Goal: Transaction & Acquisition: Purchase product/service

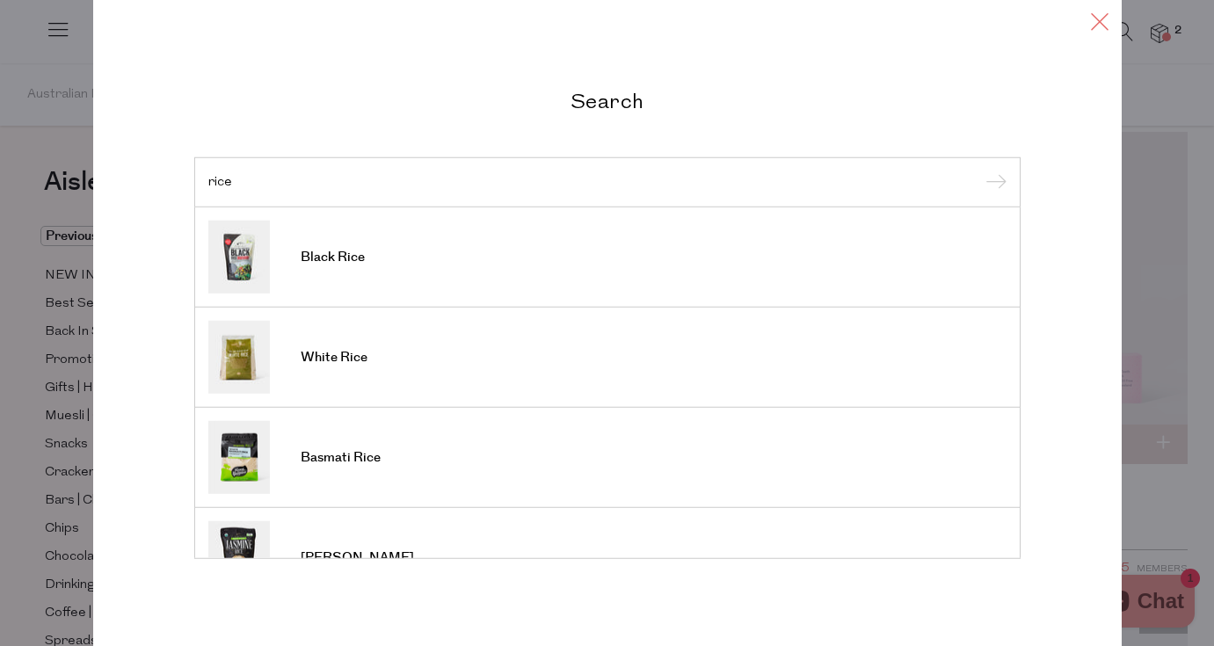
type input "rice"
click at [1093, 23] on icon at bounding box center [1099, 20] width 26 height 25
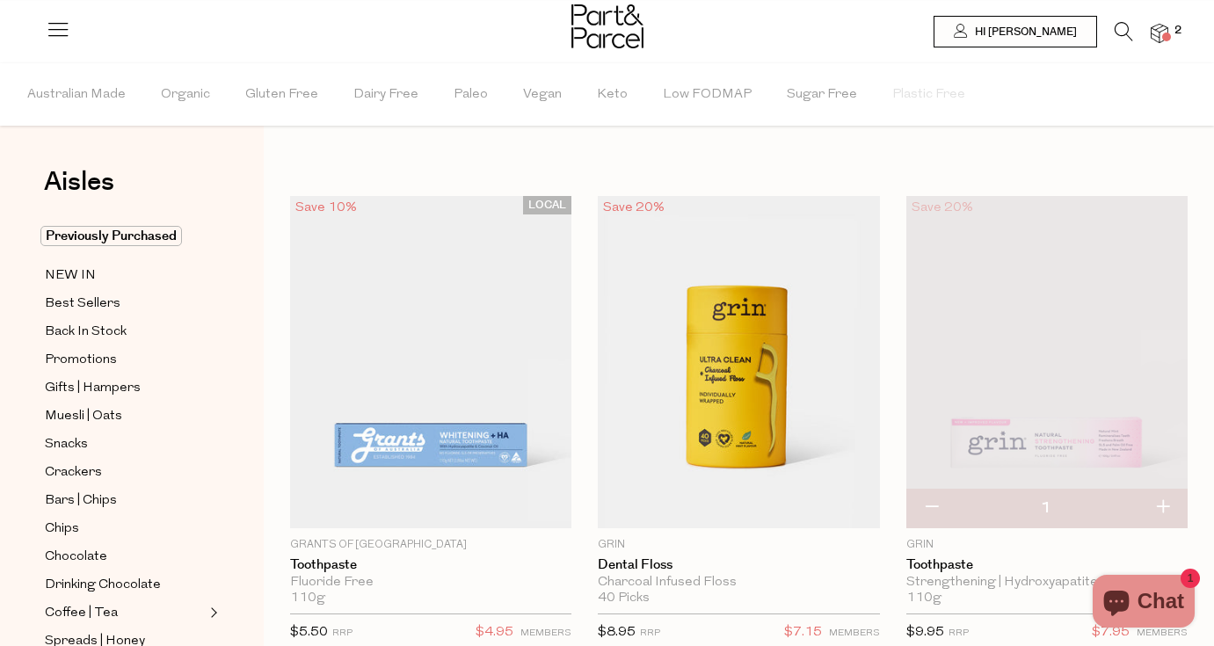
click at [1159, 30] on img at bounding box center [1159, 34] width 18 height 20
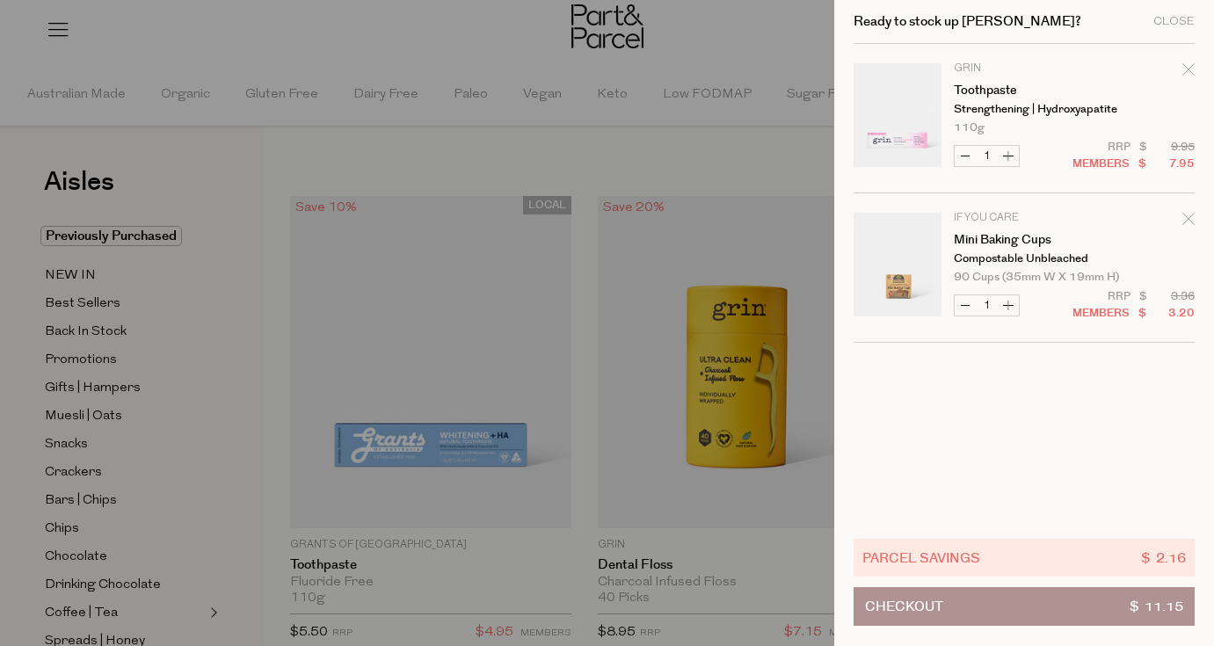
click at [1009, 156] on button "Increase Toothpaste" at bounding box center [1007, 156] width 21 height 20
type input "2"
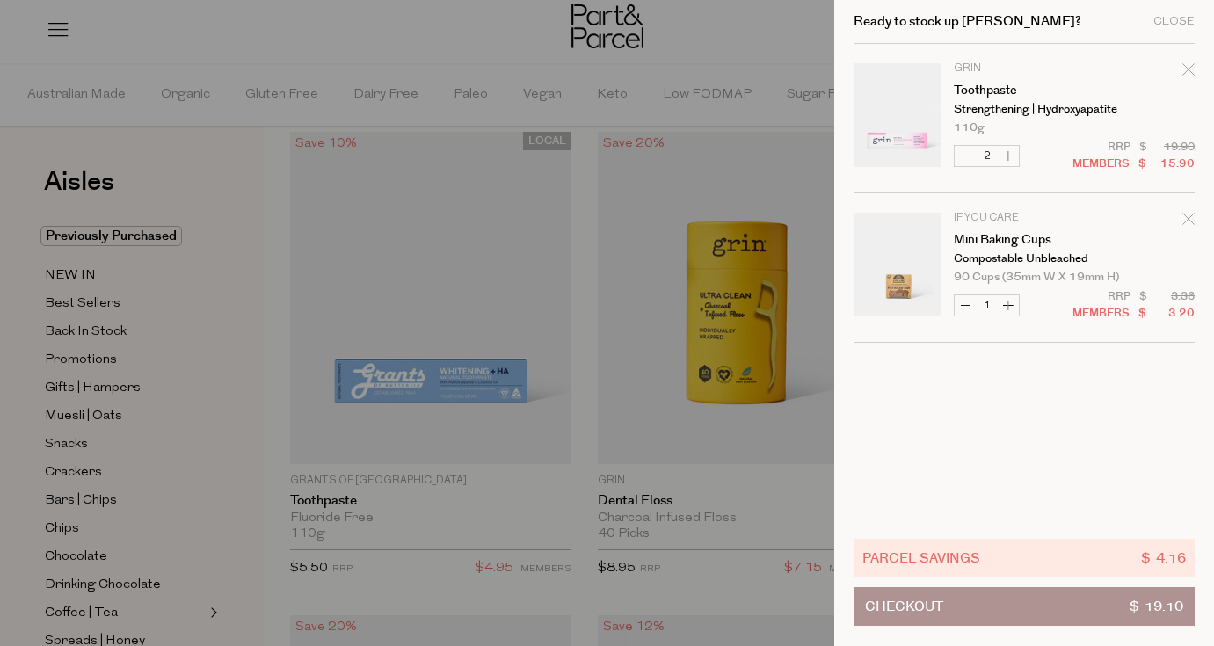
click at [389, 571] on div at bounding box center [607, 323] width 1214 height 646
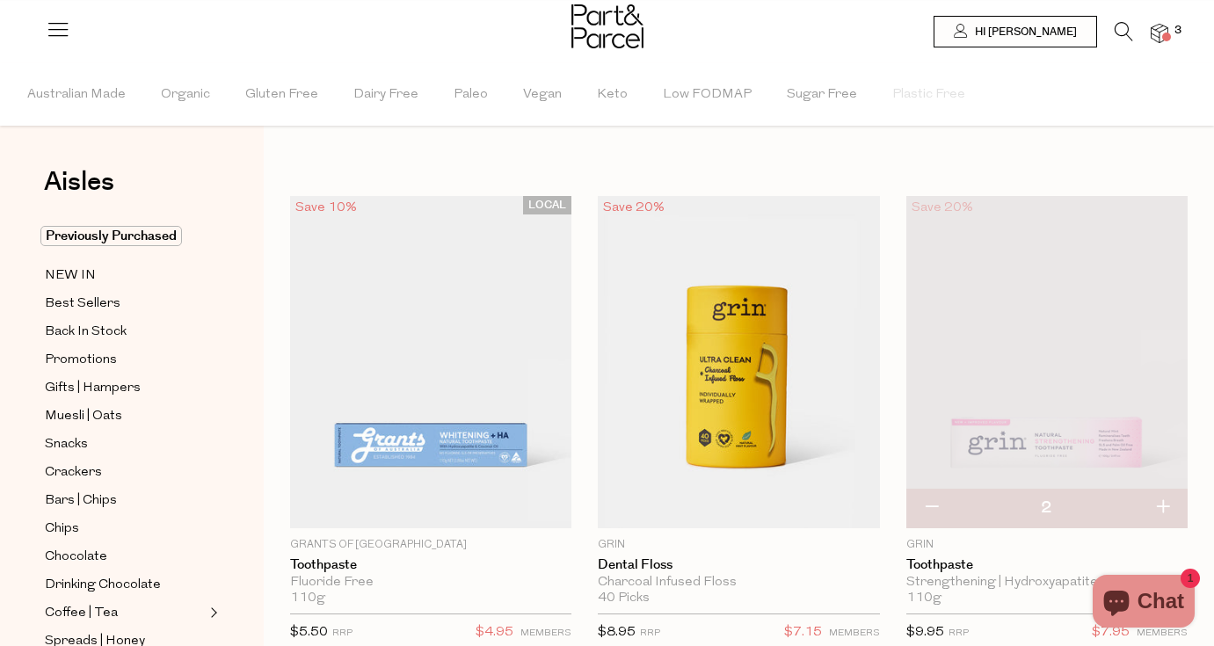
scroll to position [0, 0]
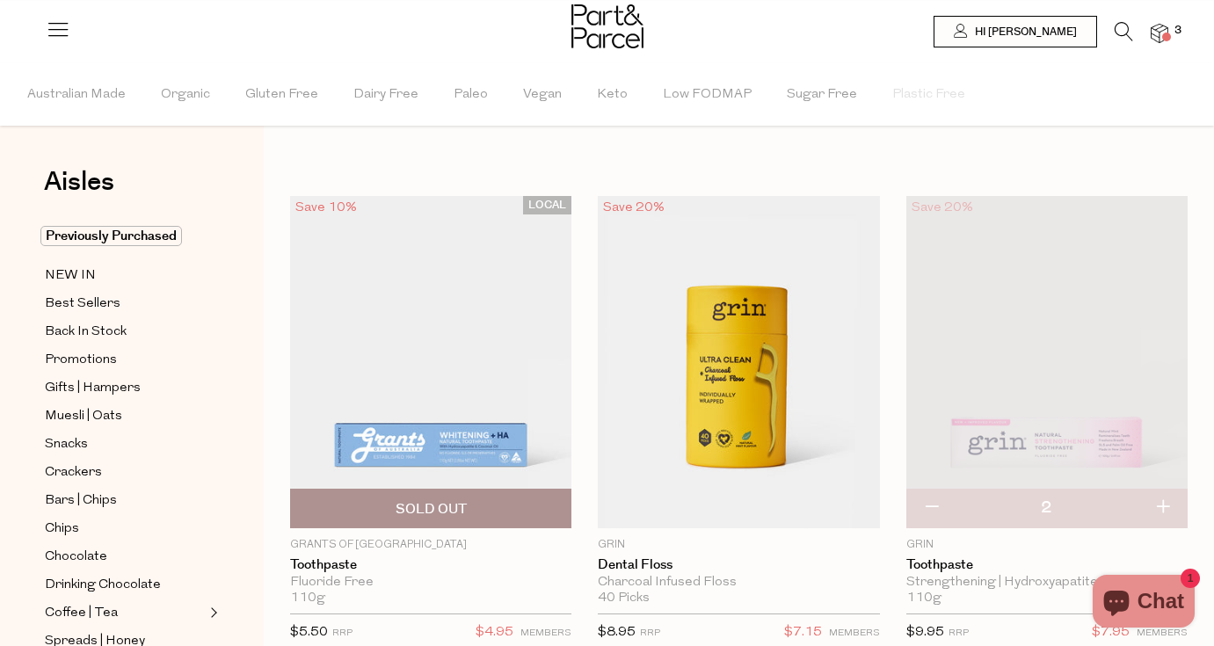
click at [435, 500] on span "Sold Out" at bounding box center [430, 509] width 271 height 38
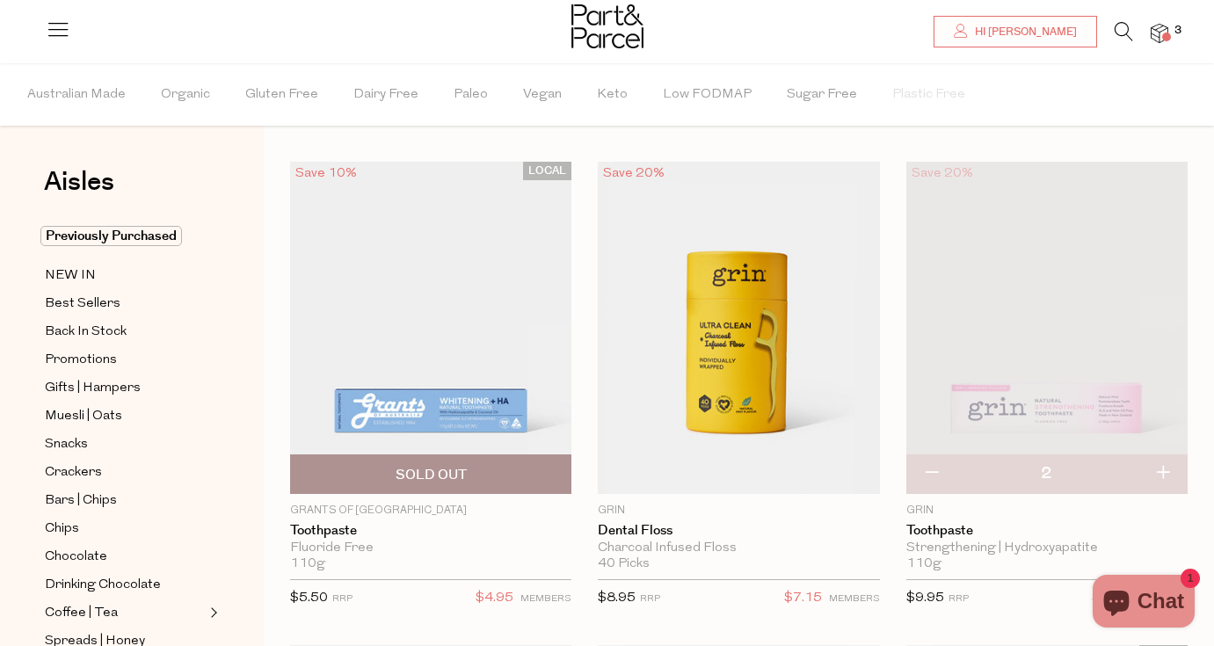
scroll to position [46, 0]
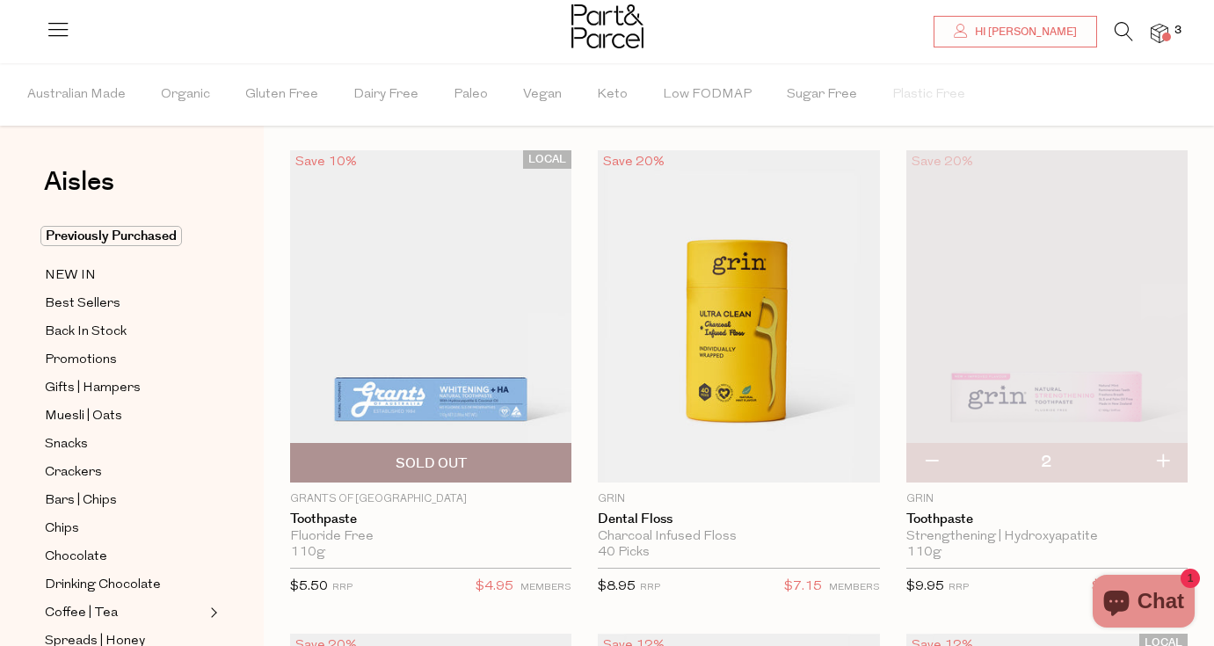
click at [469, 403] on img at bounding box center [430, 316] width 281 height 332
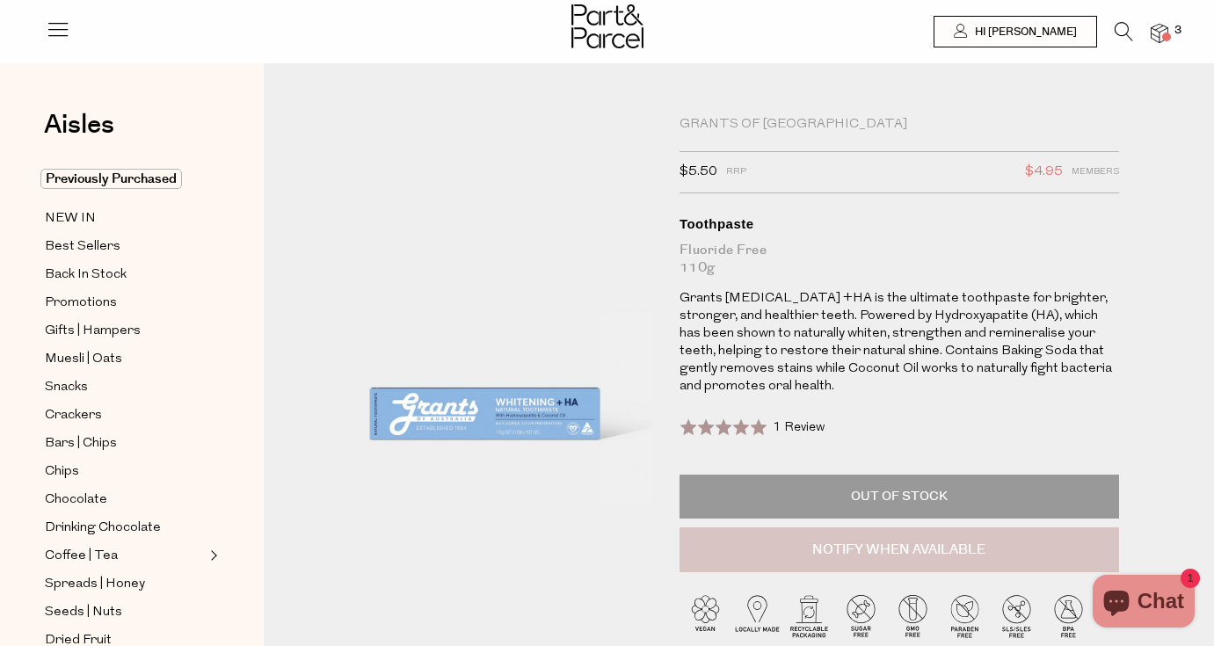
click at [845, 554] on button "Notify When Available" at bounding box center [898, 550] width 439 height 46
type input "Notify when available"
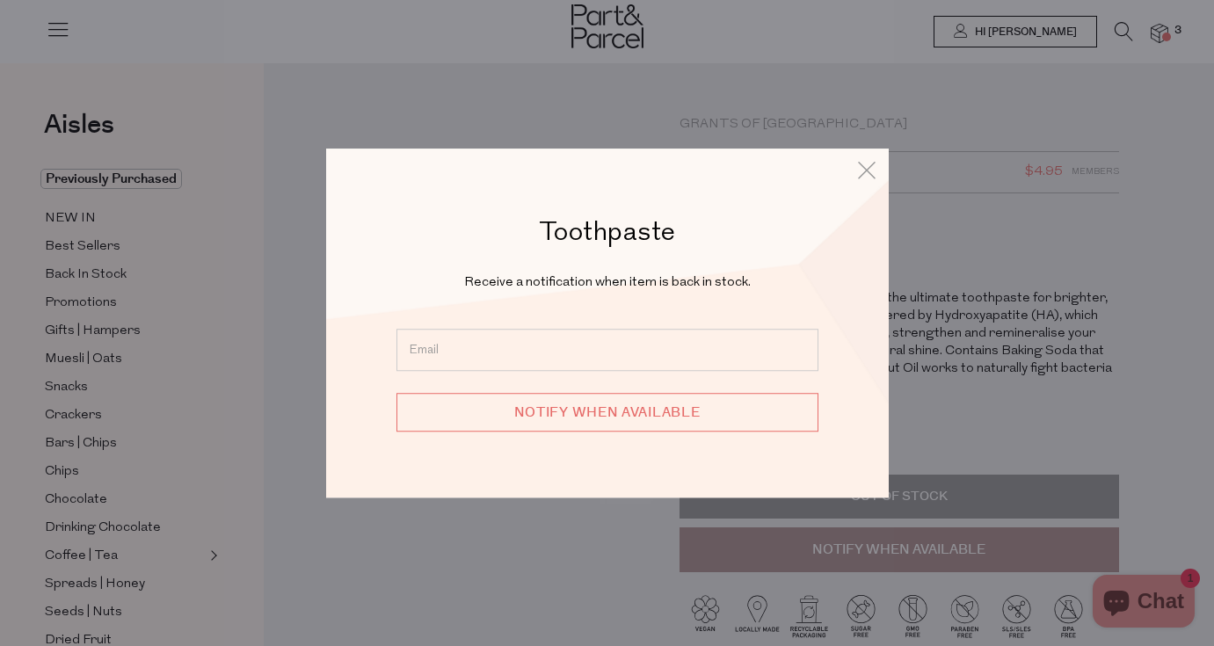
click at [662, 346] on input "email" at bounding box center [607, 350] width 422 height 42
type input "nickyhudsn@gmail.com"
click at [678, 415] on input "Notify when available" at bounding box center [607, 412] width 422 height 39
type input "We will be in touch"
click at [861, 173] on icon at bounding box center [866, 169] width 26 height 25
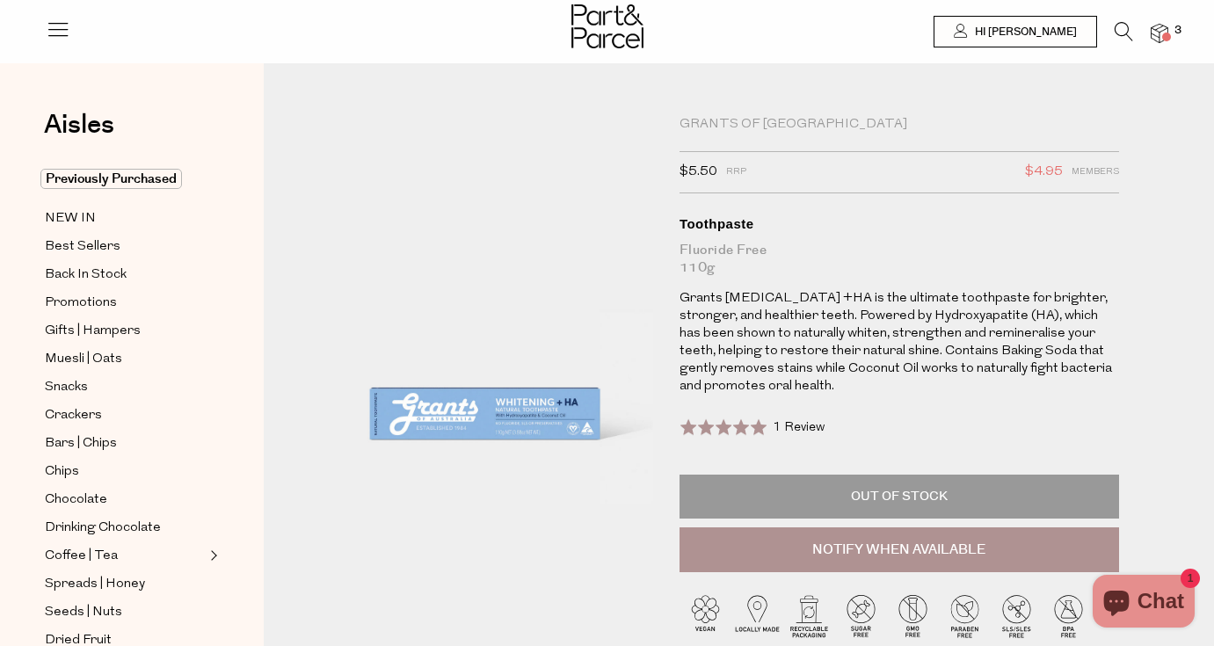
click at [1121, 27] on icon at bounding box center [1123, 31] width 18 height 19
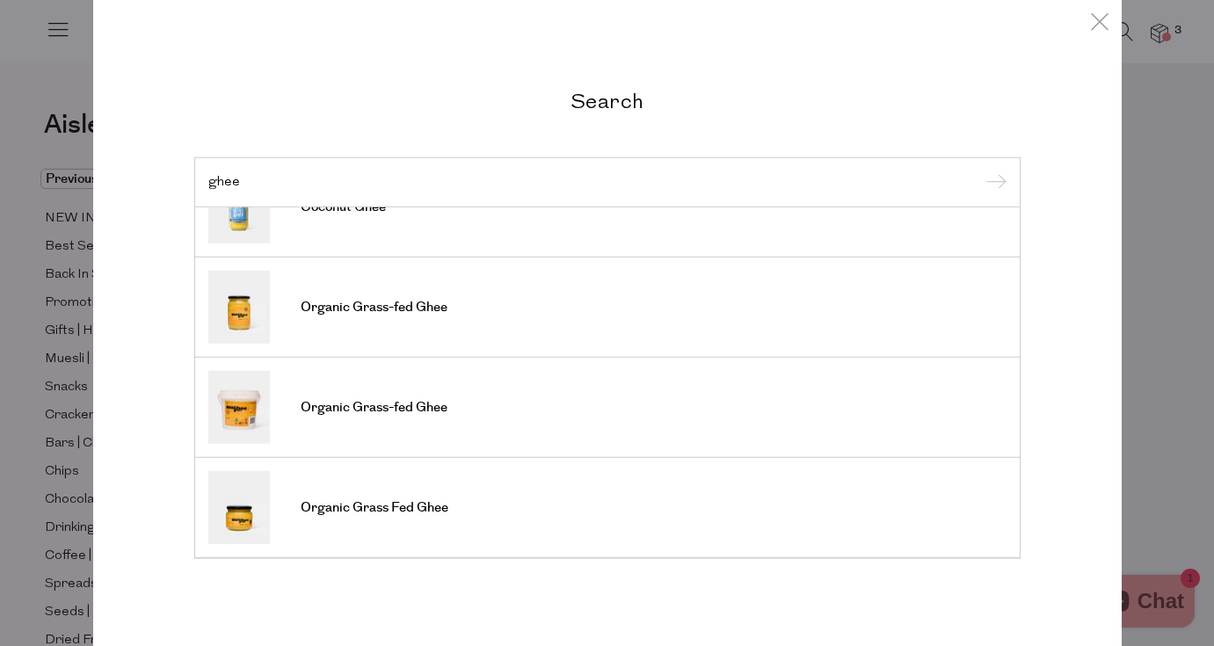
scroll to position [140, 0]
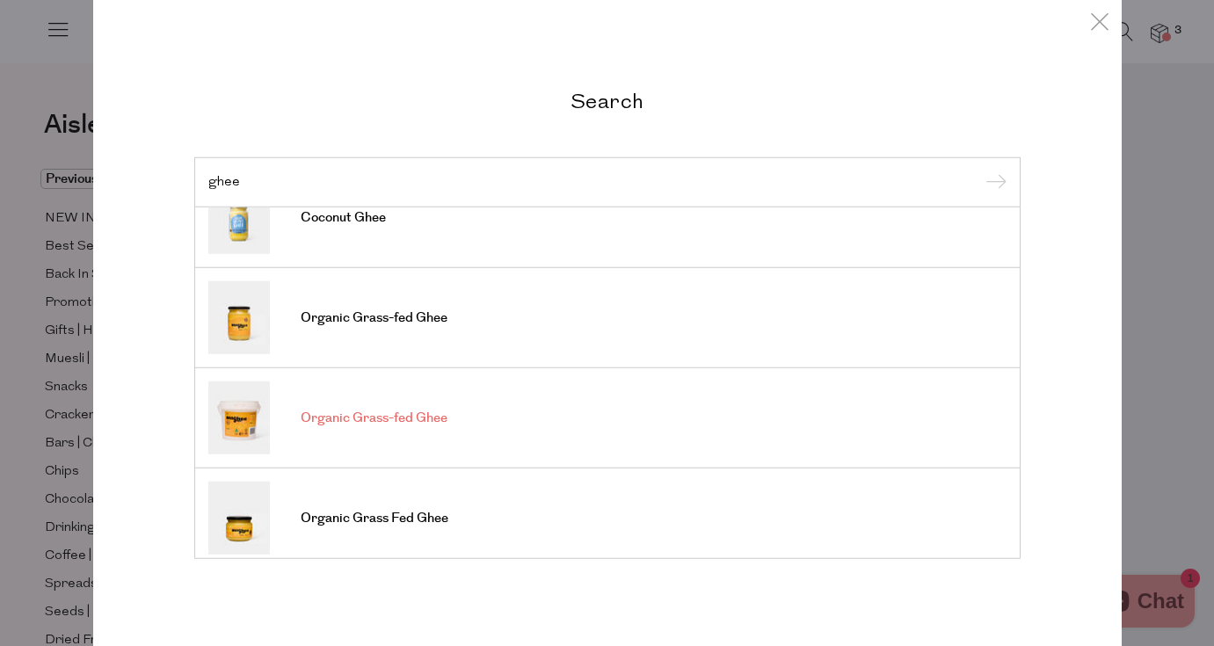
type input "ghee"
click at [379, 412] on span "Organic Grass-fed Ghee" at bounding box center [374, 419] width 147 height 18
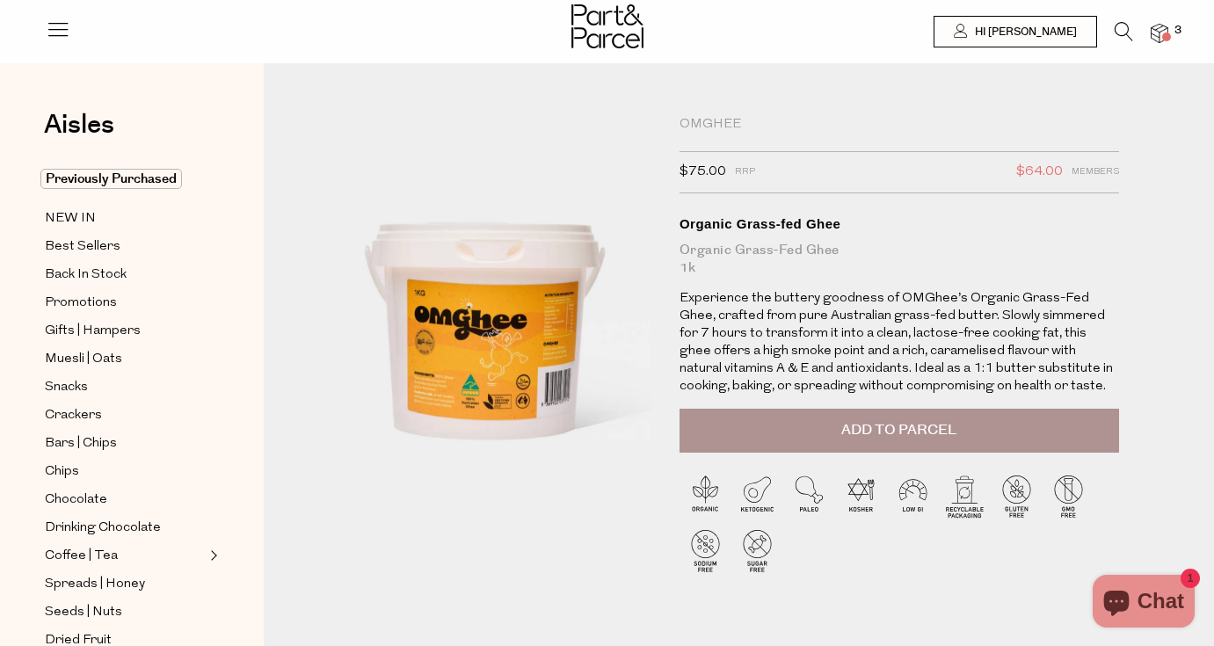
click at [772, 360] on p "Experience the buttery goodness of OMGhee’s Organic Grass-Fed Ghee, crafted fro…" at bounding box center [898, 342] width 439 height 105
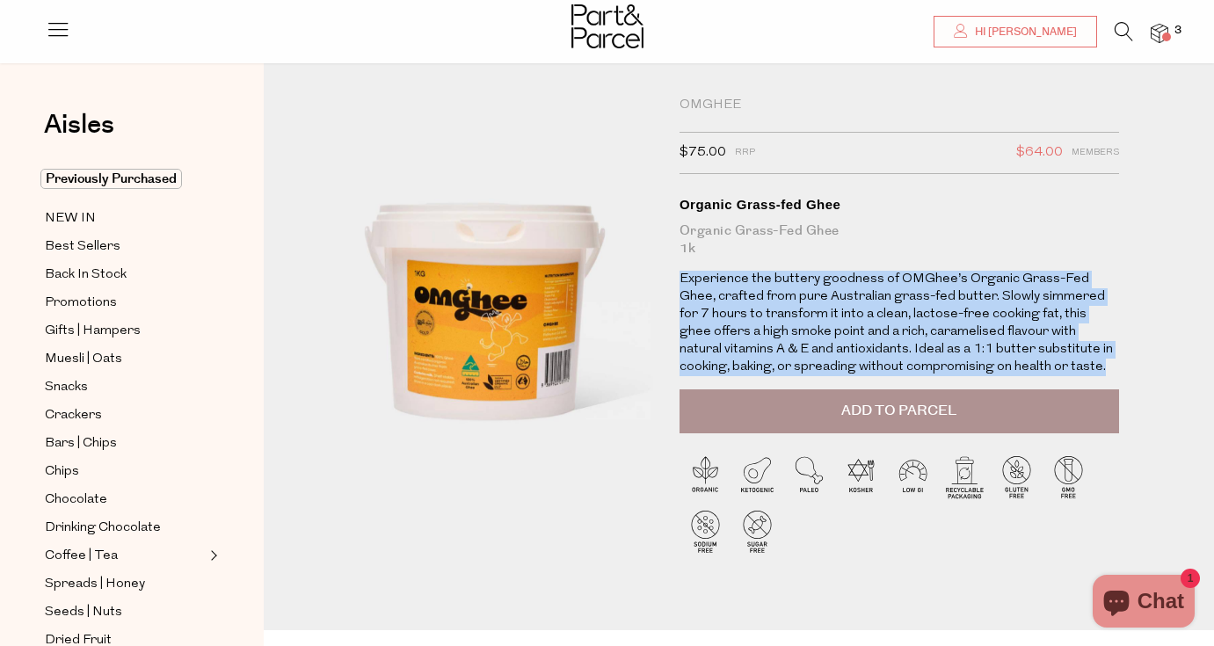
scroll to position [21, 0]
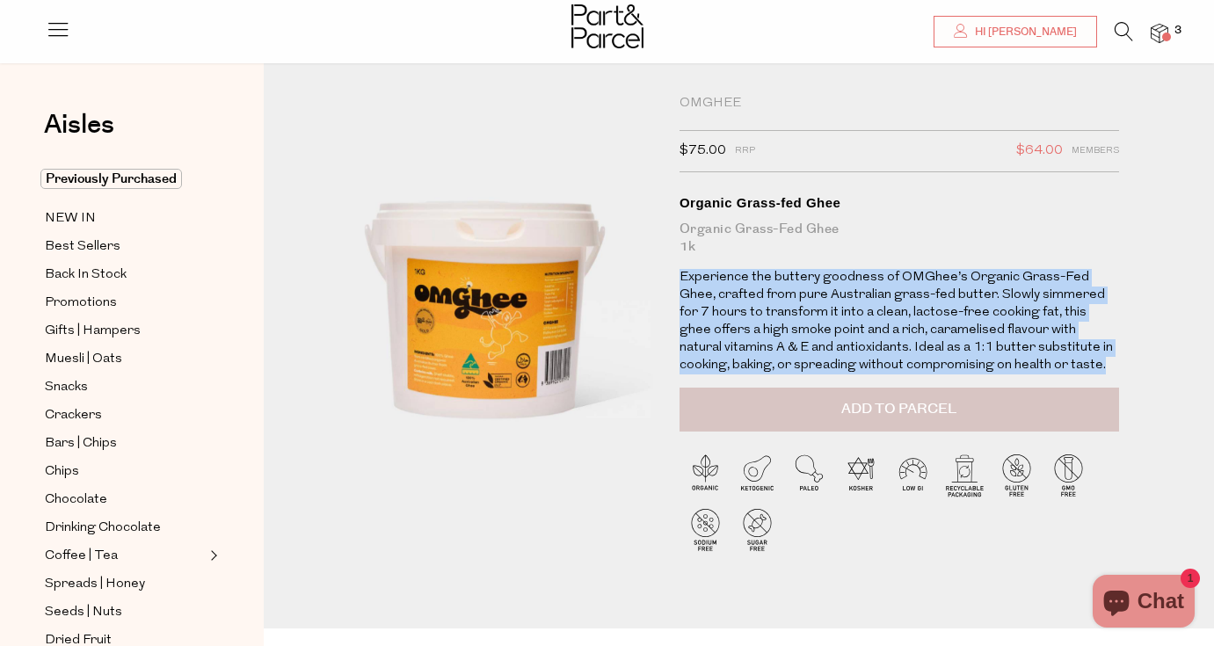
click at [836, 410] on button "Add to Parcel" at bounding box center [898, 410] width 439 height 44
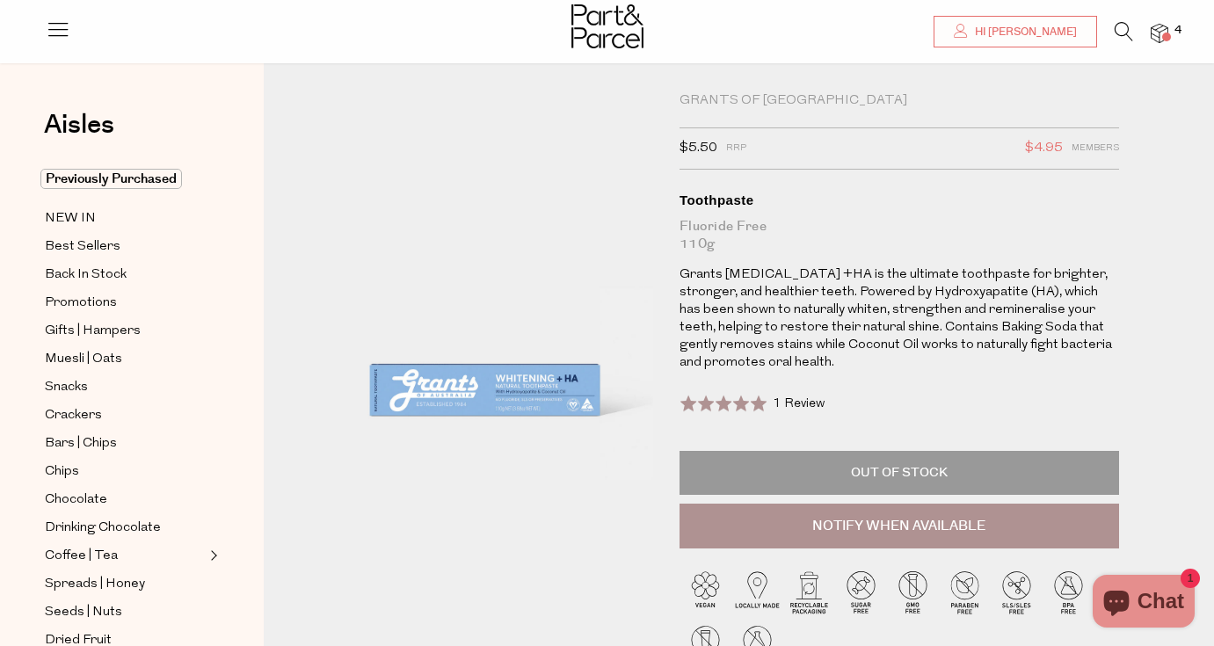
click at [1120, 30] on icon at bounding box center [1123, 31] width 18 height 19
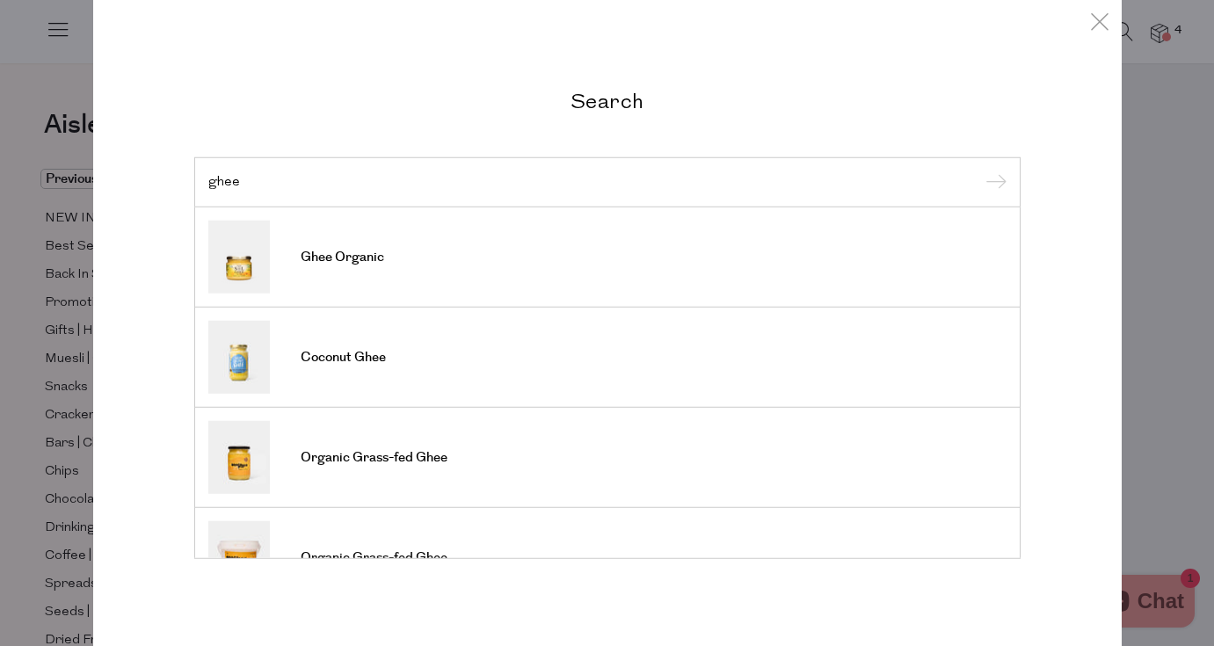
type input "ghee"
click at [992, 183] on input "submit" at bounding box center [993, 183] width 26 height 26
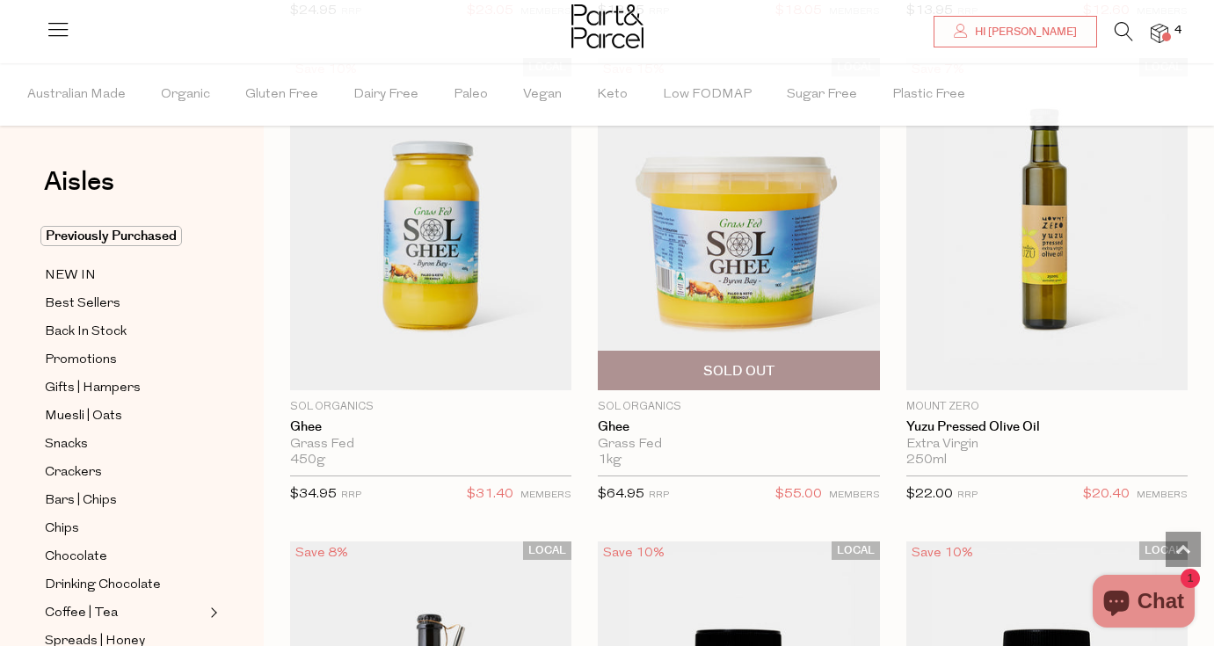
scroll to position [2596, 0]
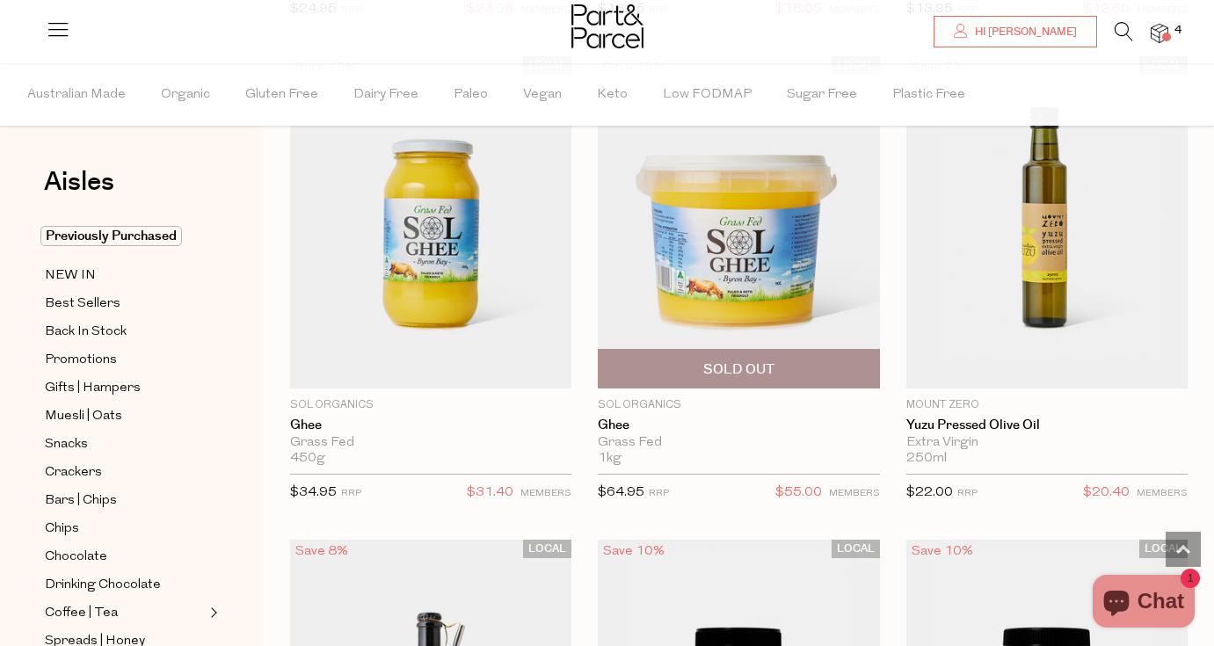
click at [742, 272] on img at bounding box center [738, 222] width 281 height 332
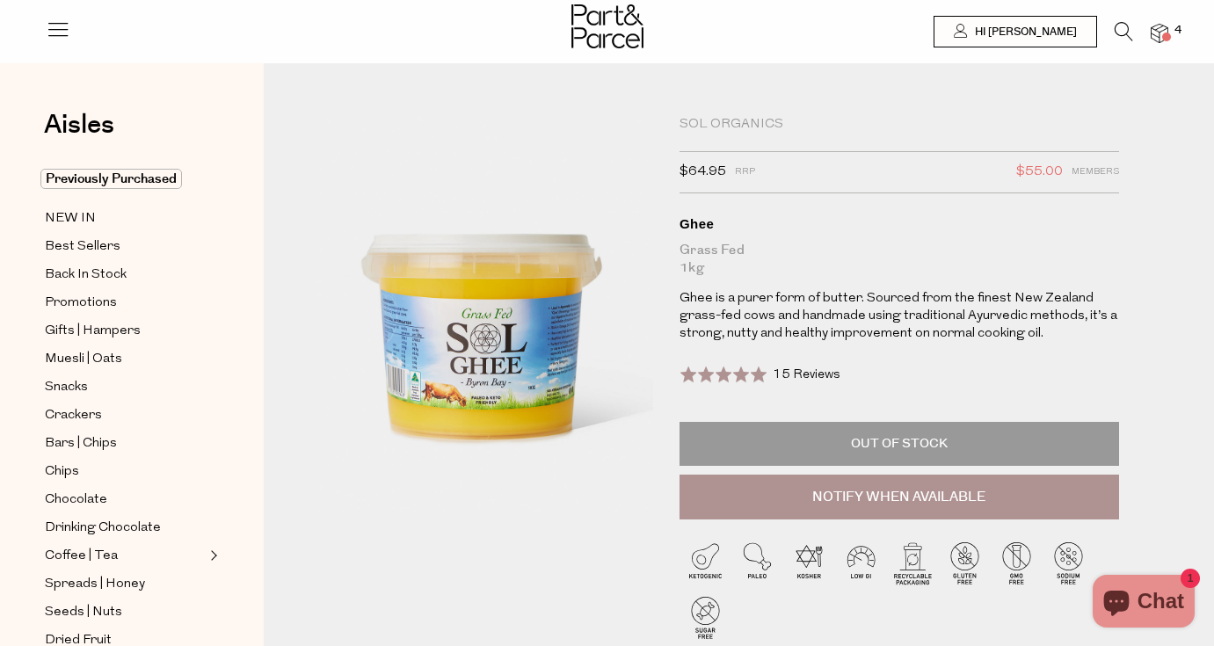
click at [1159, 33] on img at bounding box center [1159, 34] width 18 height 20
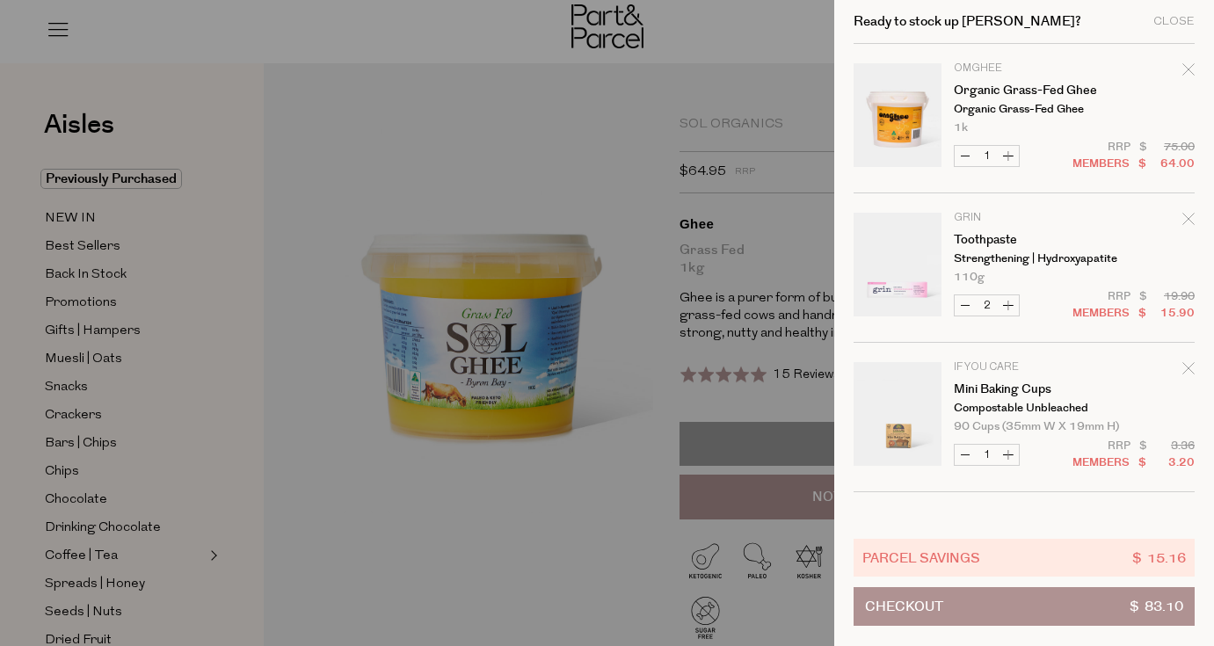
click at [1186, 67] on icon "Remove Organic Grass-fed Ghee" at bounding box center [1187, 68] width 11 height 11
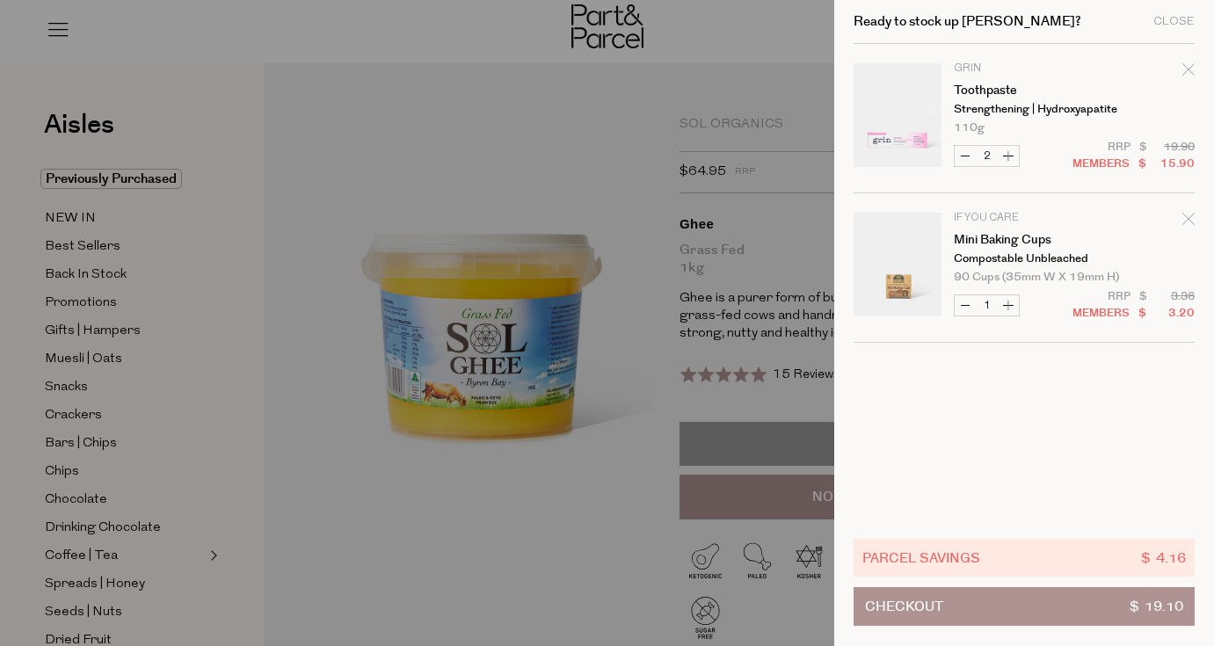
click at [792, 243] on div at bounding box center [607, 323] width 1214 height 646
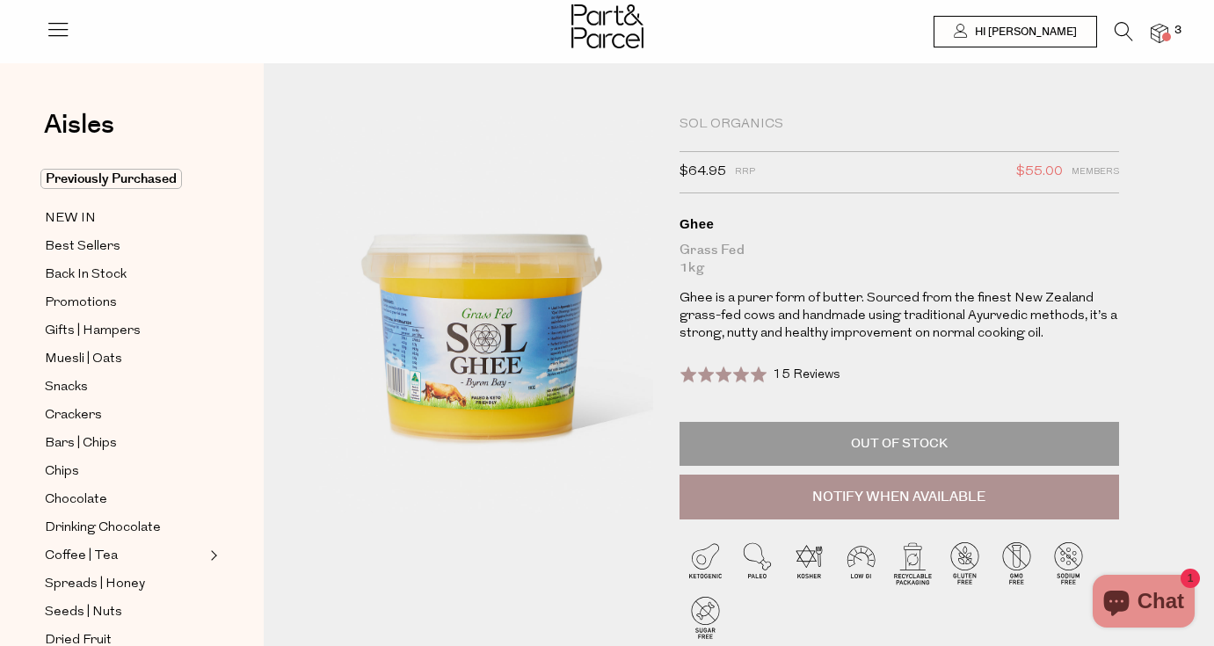
click at [1119, 35] on icon at bounding box center [1123, 31] width 18 height 19
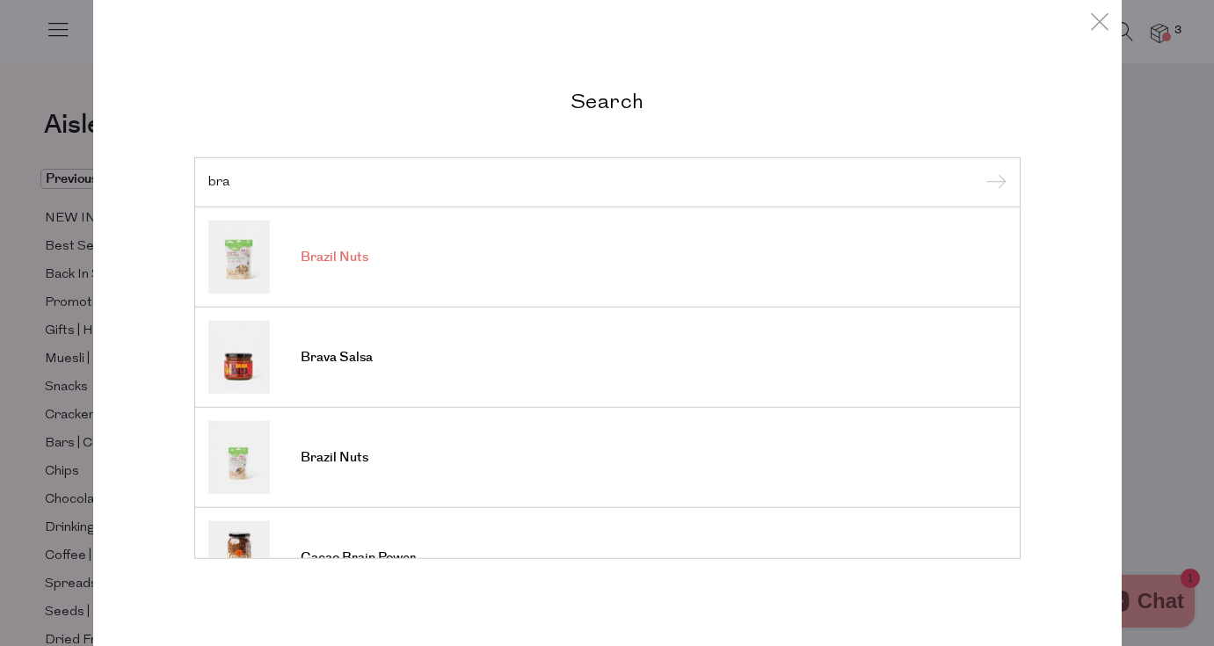
type input "bra"
click at [322, 251] on span "Brazil Nuts" at bounding box center [335, 258] width 68 height 18
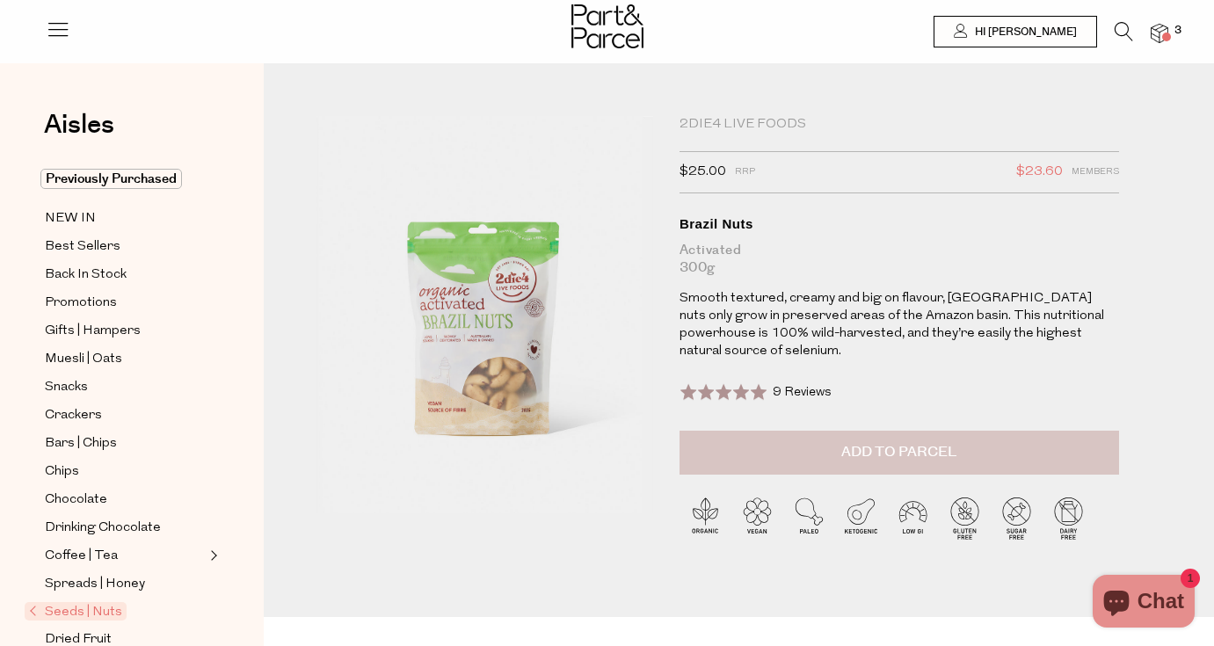
click at [786, 458] on button "Add to Parcel" at bounding box center [898, 453] width 439 height 44
click at [1091, 453] on button "button" at bounding box center [1094, 450] width 50 height 39
type input "2"
click at [1160, 32] on img at bounding box center [1159, 34] width 18 height 20
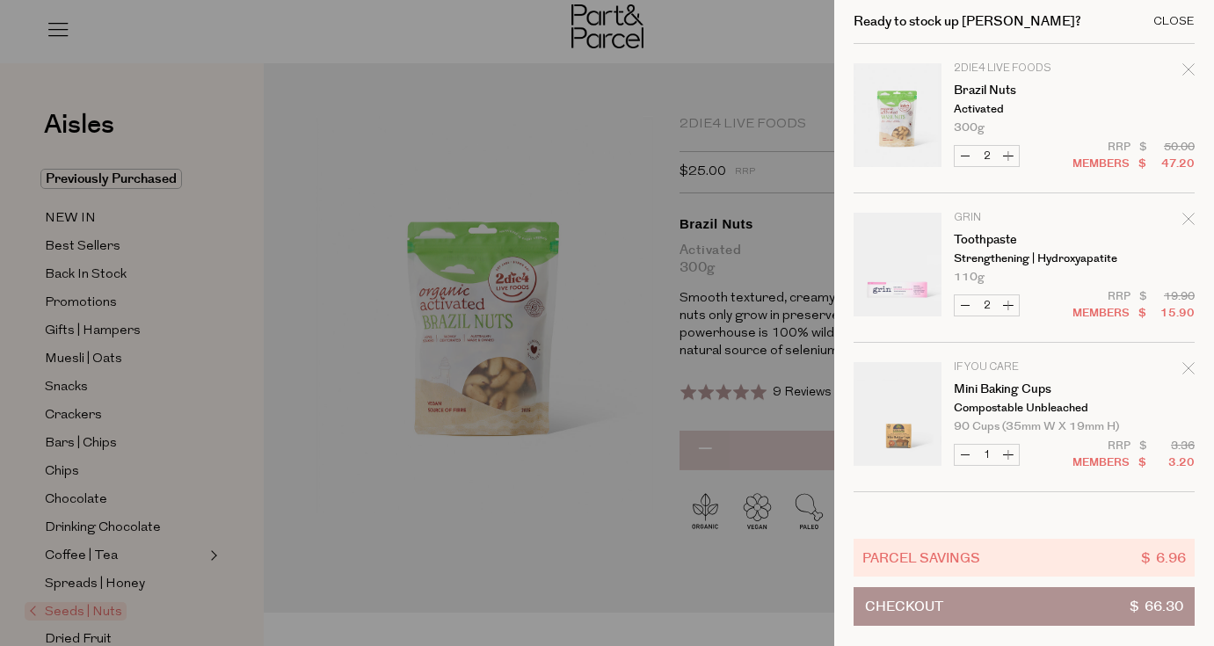
click at [1173, 21] on div "Close" at bounding box center [1173, 21] width 41 height 11
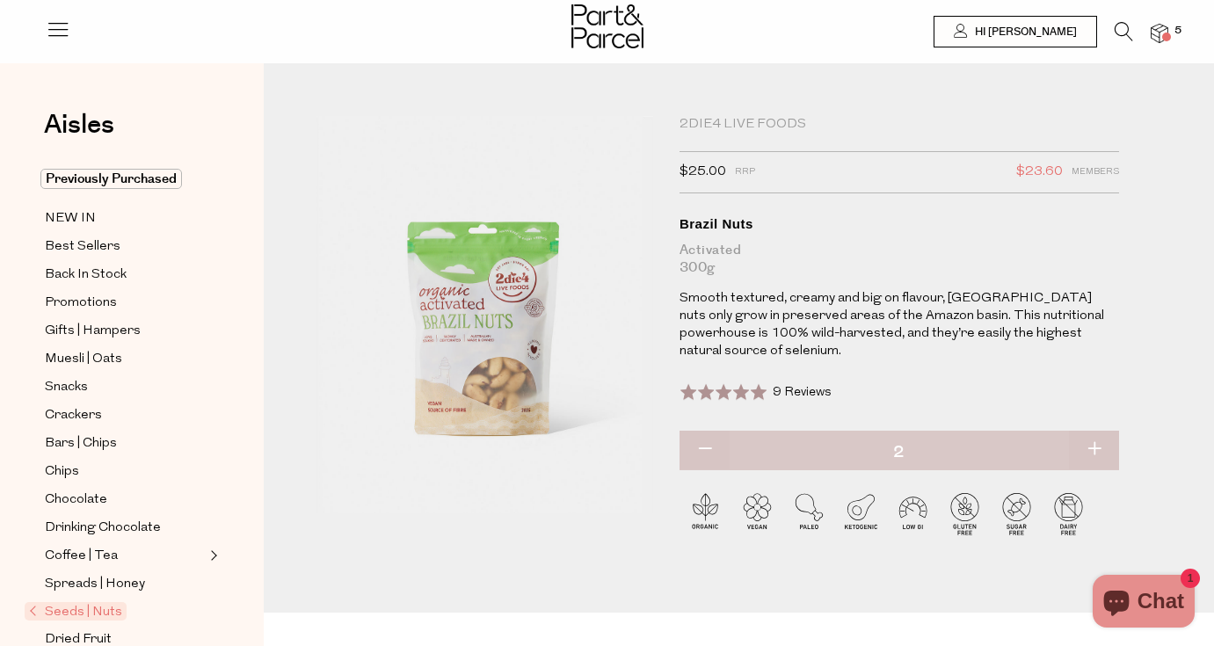
click at [1126, 29] on icon at bounding box center [1123, 31] width 18 height 19
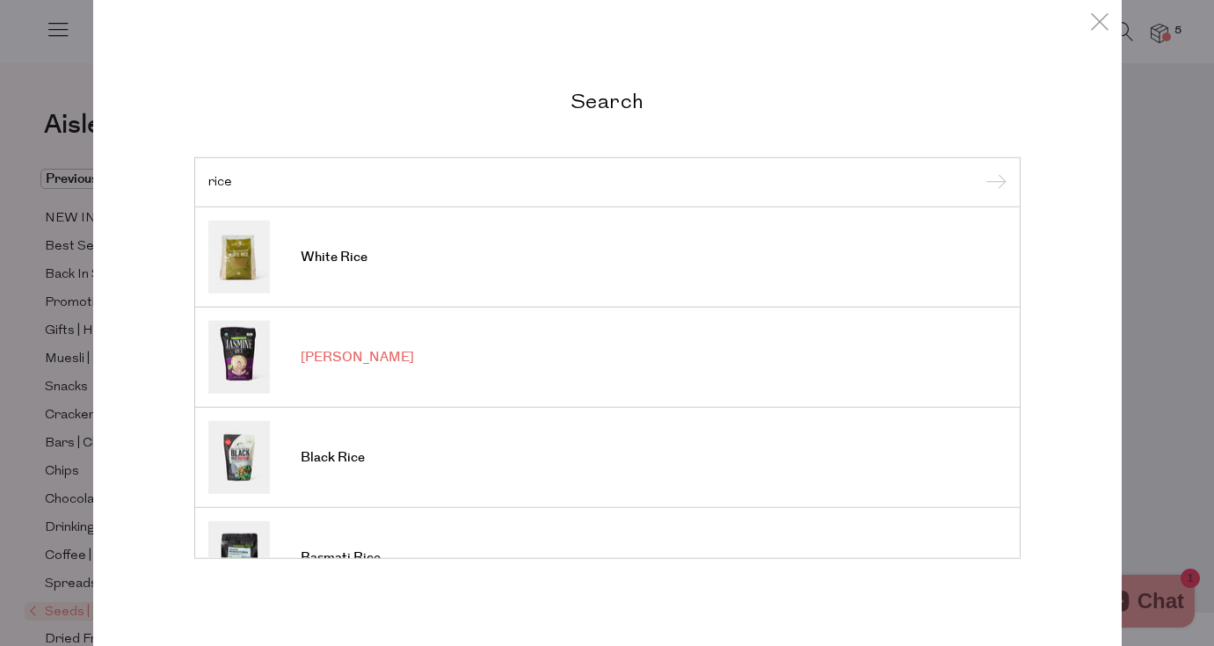
type input "rice"
click at [327, 355] on span "[PERSON_NAME]" at bounding box center [357, 358] width 113 height 18
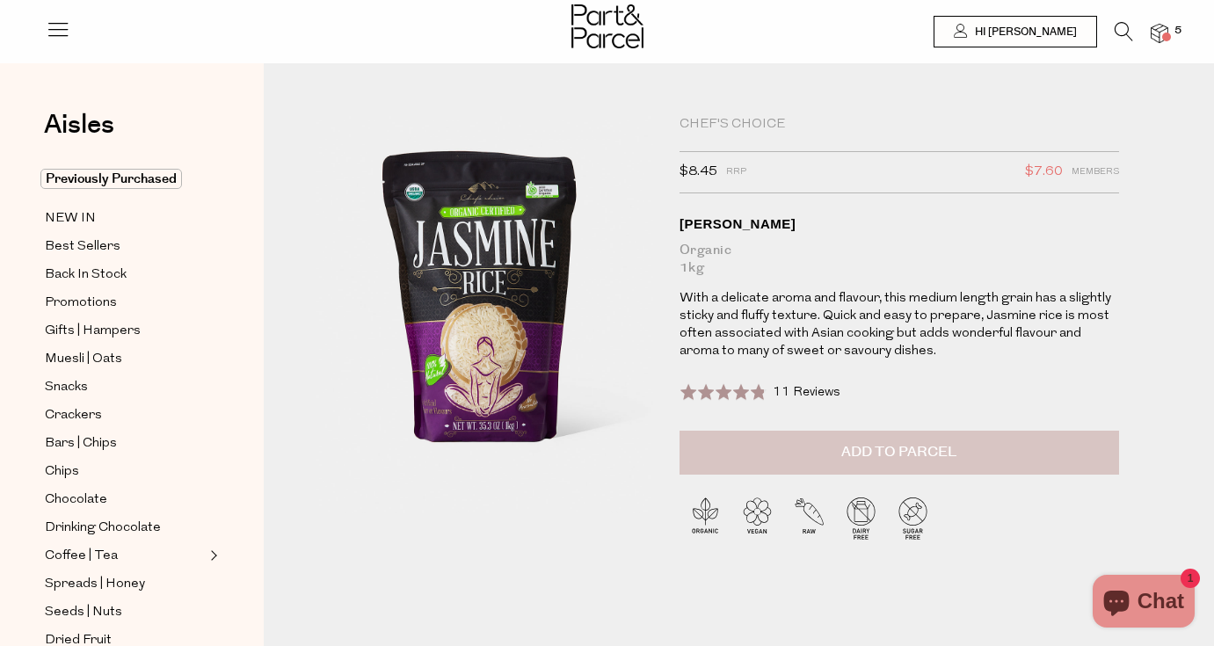
click at [820, 446] on button "Add to Parcel" at bounding box center [898, 453] width 439 height 44
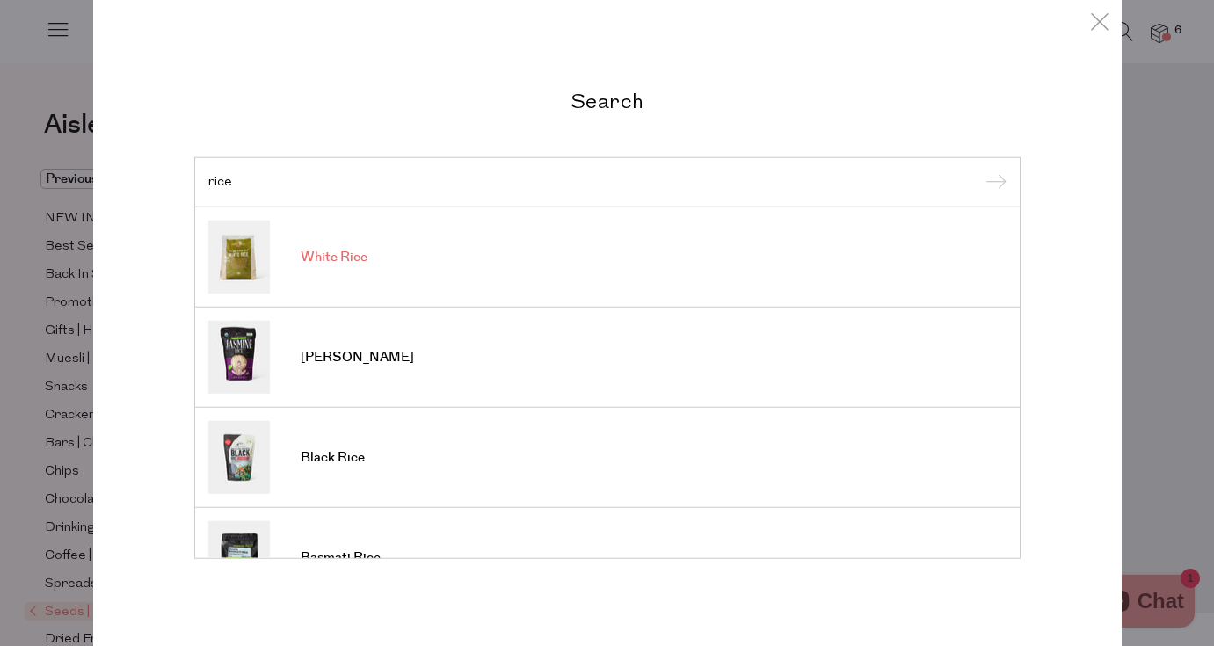
type input "rice"
click at [323, 265] on span "White Rice" at bounding box center [334, 258] width 67 height 18
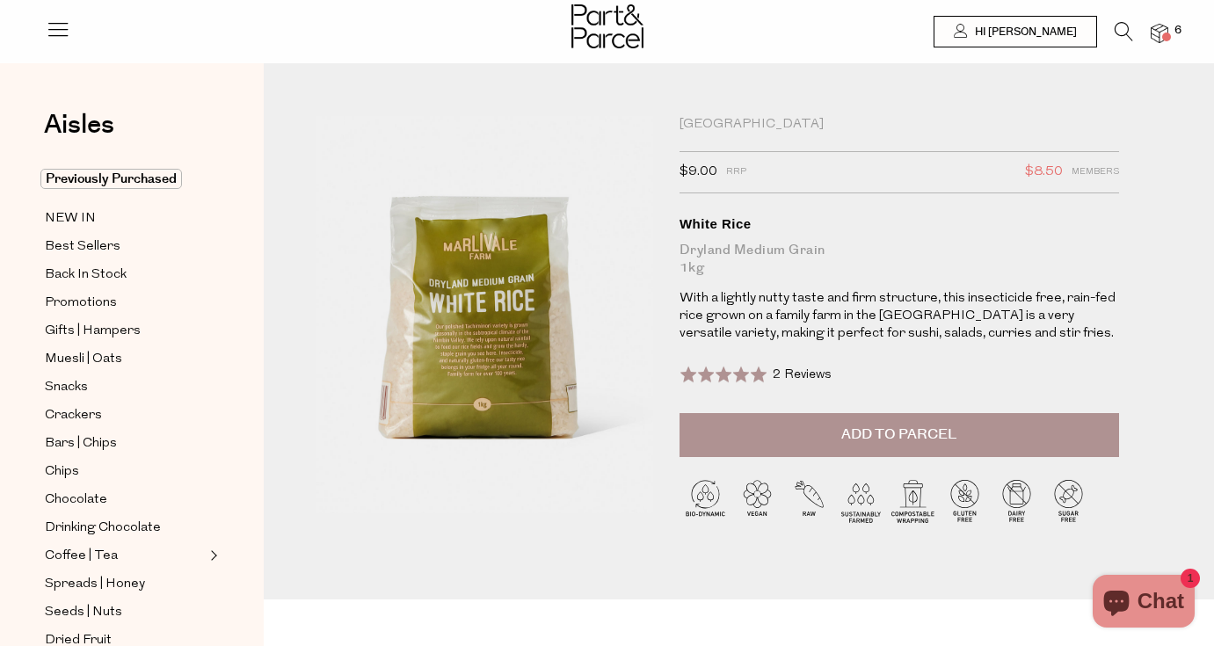
click at [735, 309] on p "With a lightly nutty taste and firm structure, this insecticide free, rain-fed …" at bounding box center [898, 316] width 439 height 53
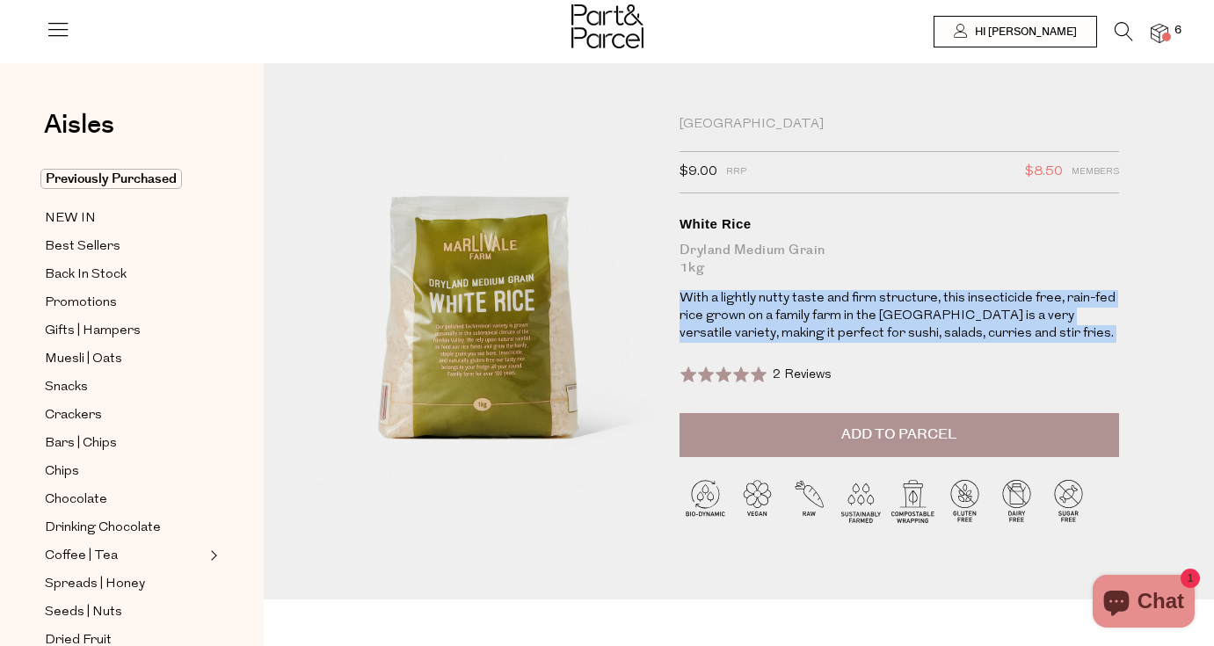
click at [807, 374] on span "2 Reviews" at bounding box center [801, 374] width 59 height 13
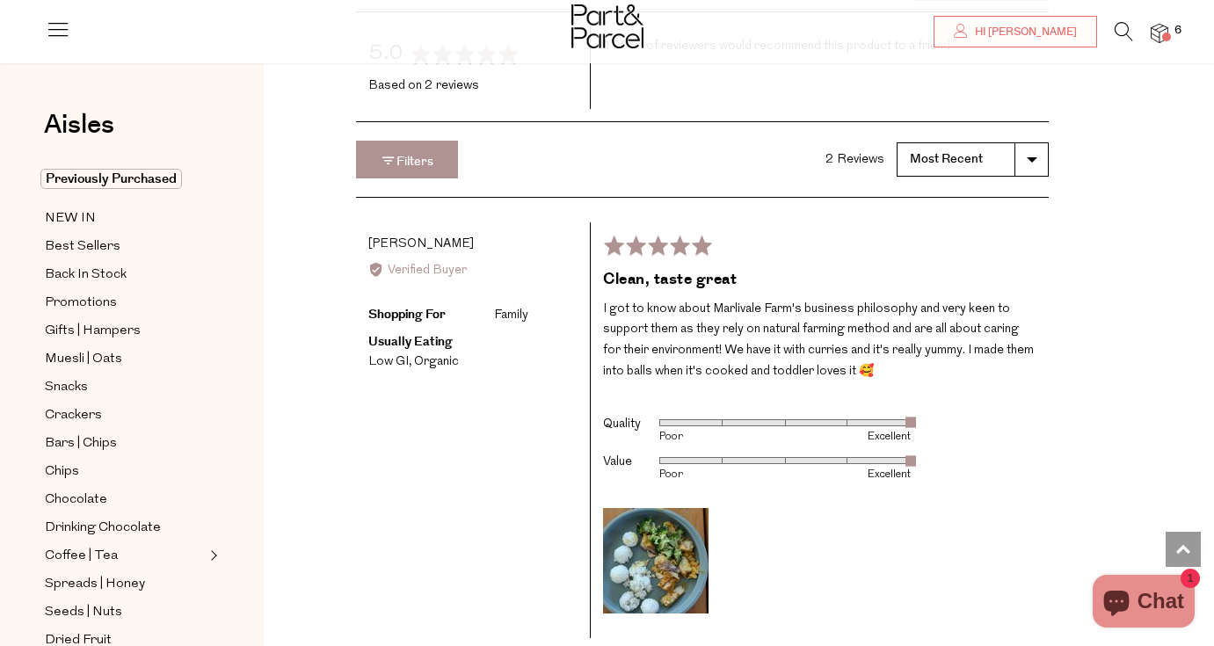
scroll to position [2139, 0]
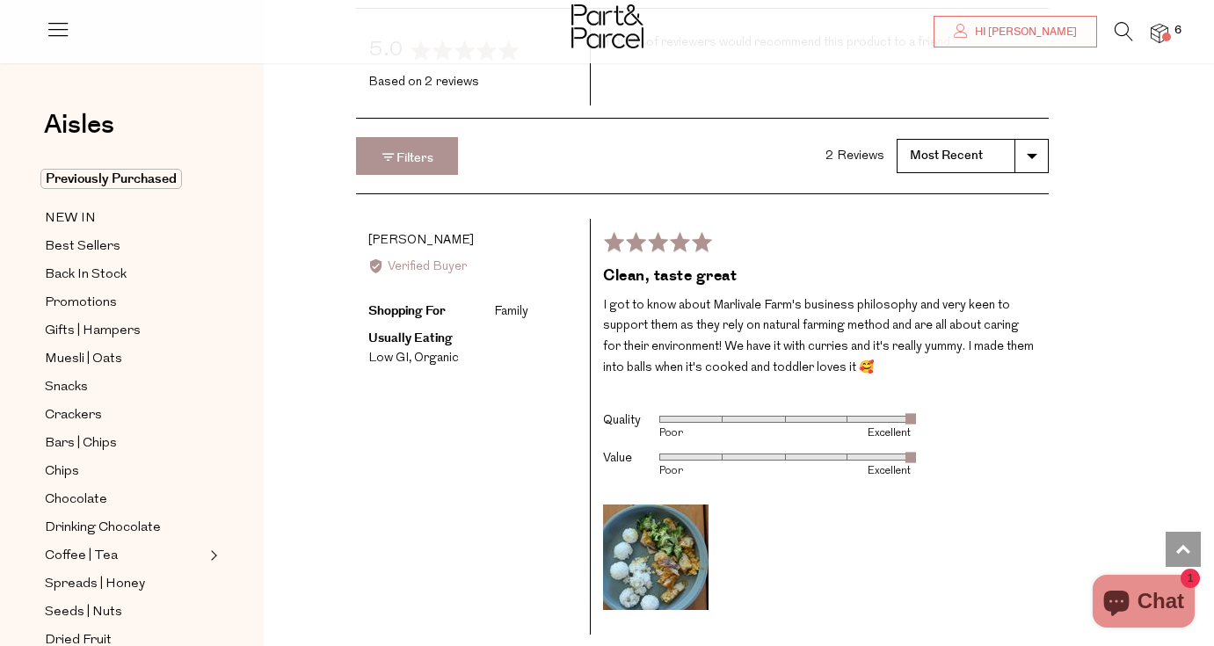
click at [786, 295] on p "I got to know about Marlivale Farm's business philosophy and very keen to suppo…" at bounding box center [819, 336] width 433 height 83
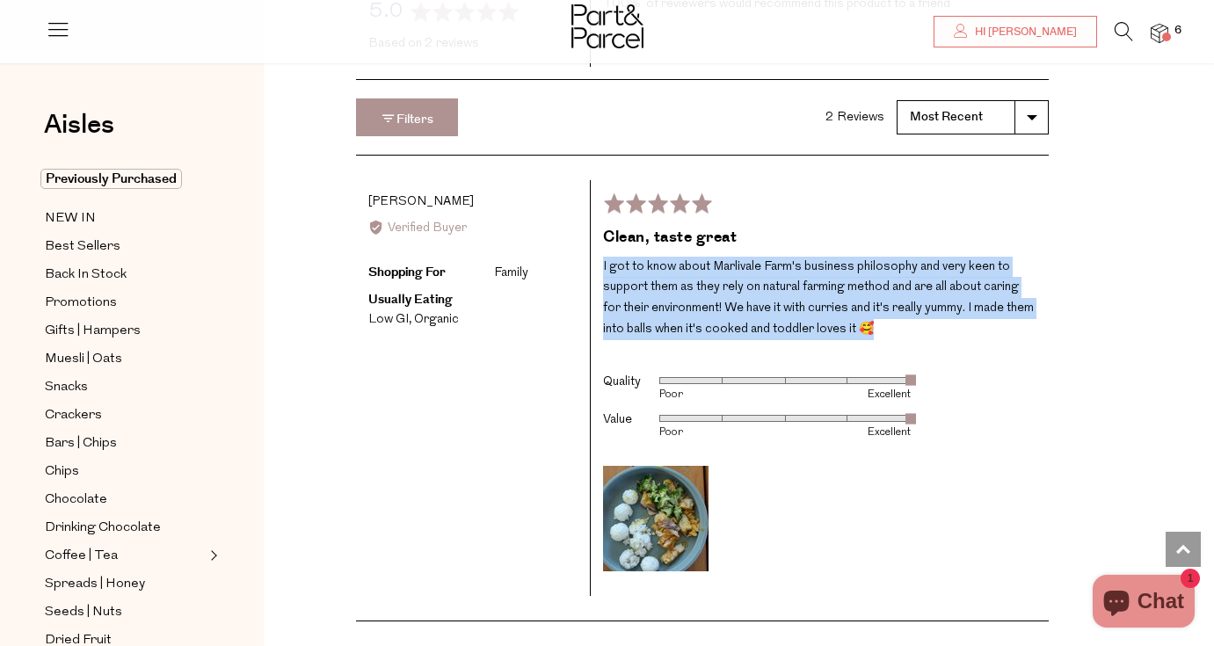
scroll to position [2183, 0]
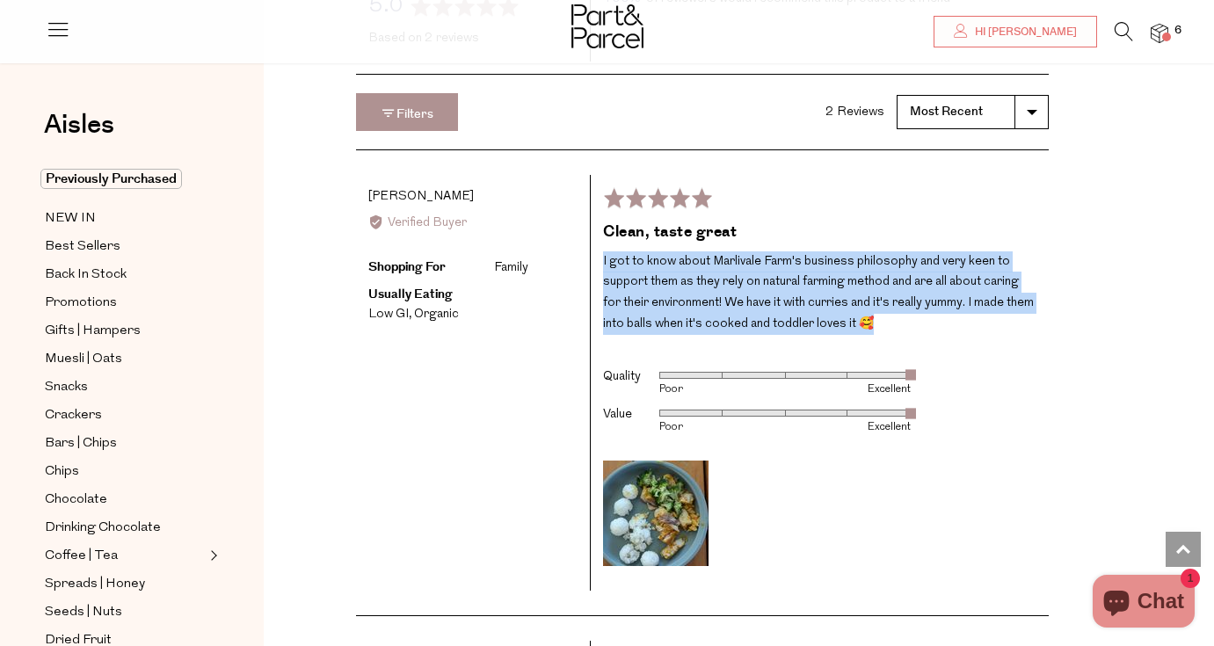
click at [717, 251] on p "I got to know about Marlivale Farm's business philosophy and very keen to suppo…" at bounding box center [819, 292] width 433 height 83
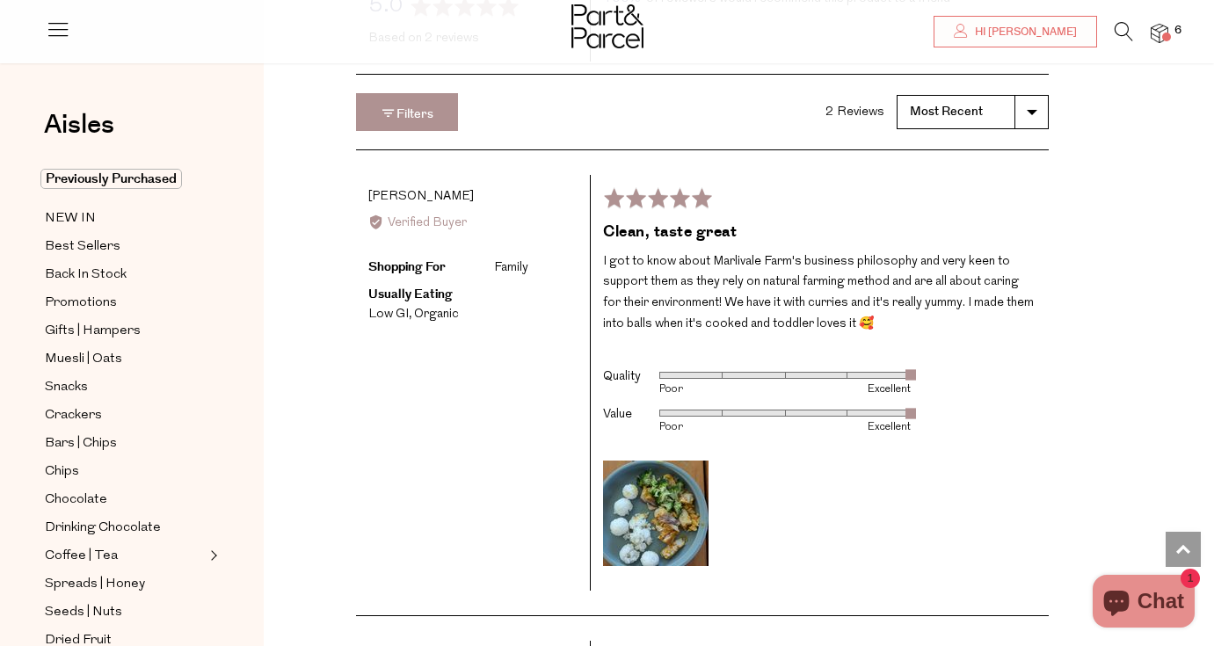
click at [717, 251] on p "I got to know about Marlivale Farm's business philosophy and very keen to suppo…" at bounding box center [819, 292] width 433 height 83
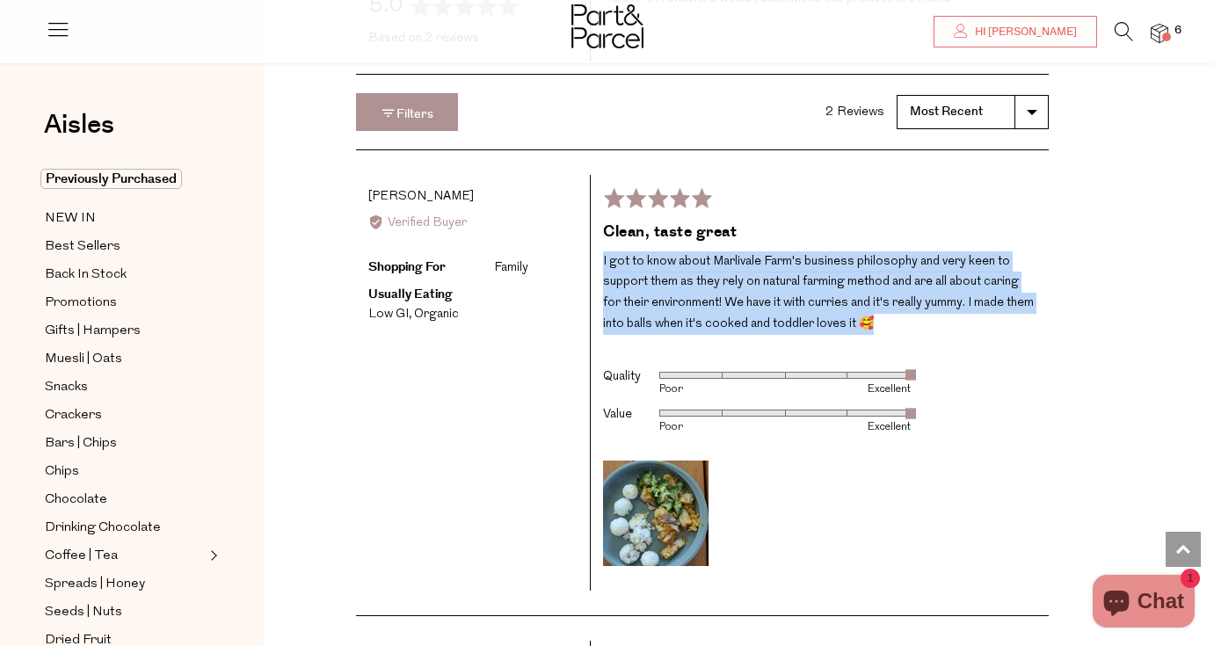
click at [646, 461] on img at bounding box center [655, 513] width 105 height 105
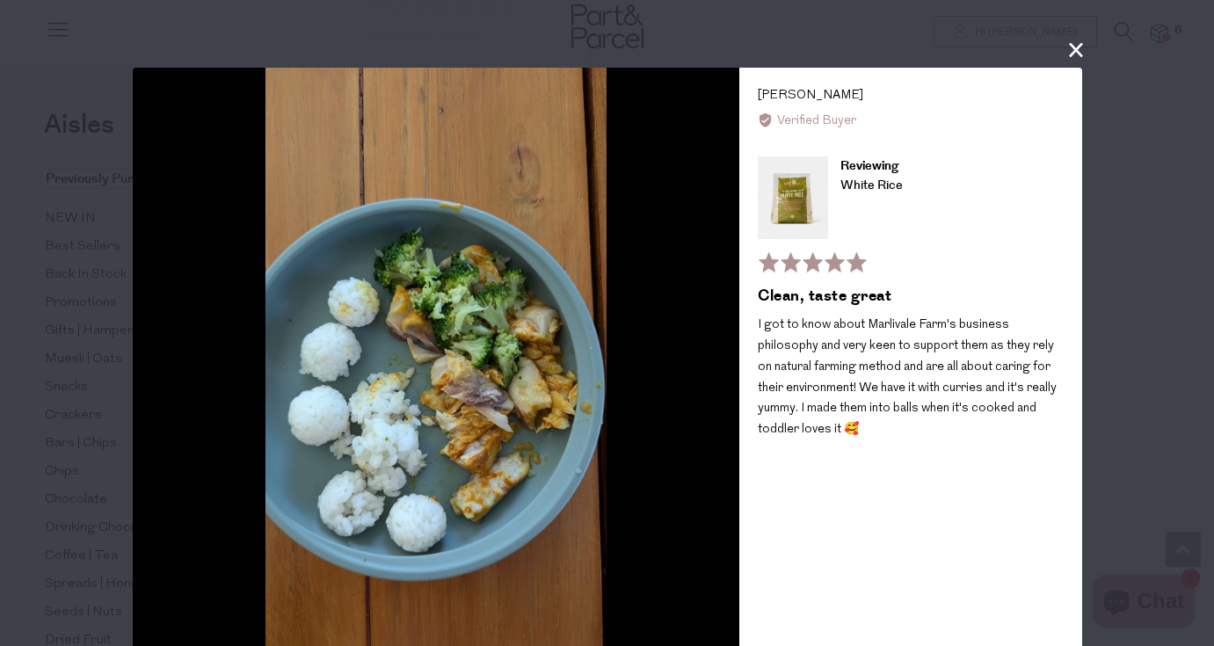
scroll to position [28, 0]
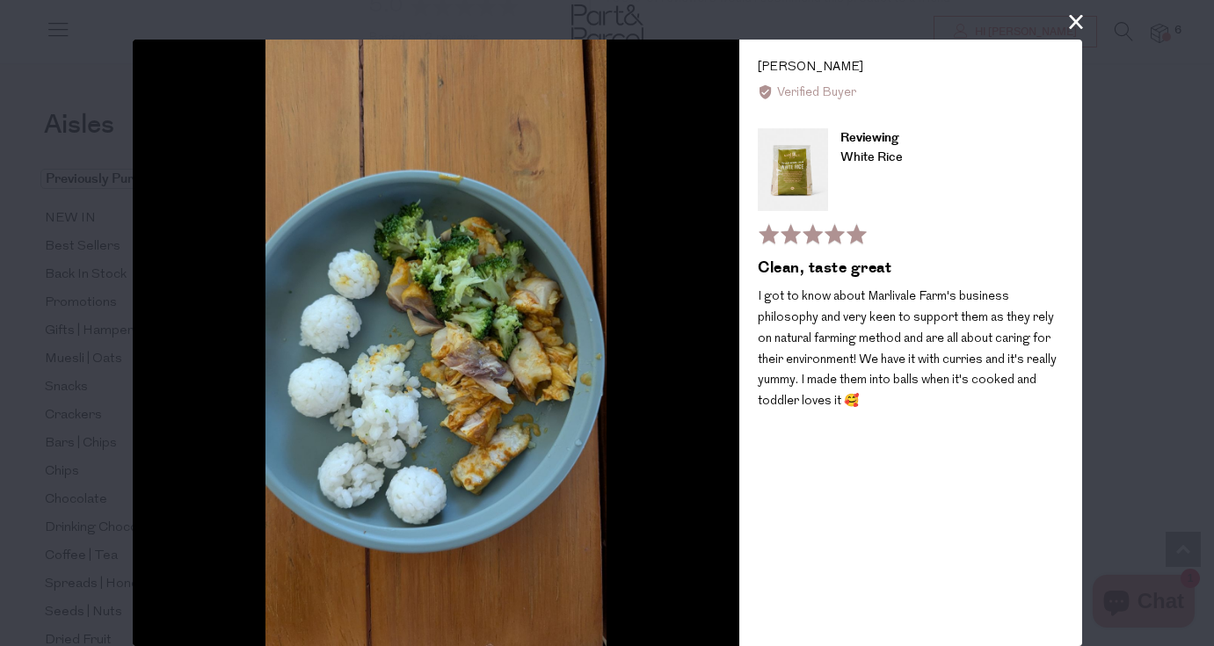
click at [1074, 25] on button "close this modal window" at bounding box center [1075, 21] width 21 height 21
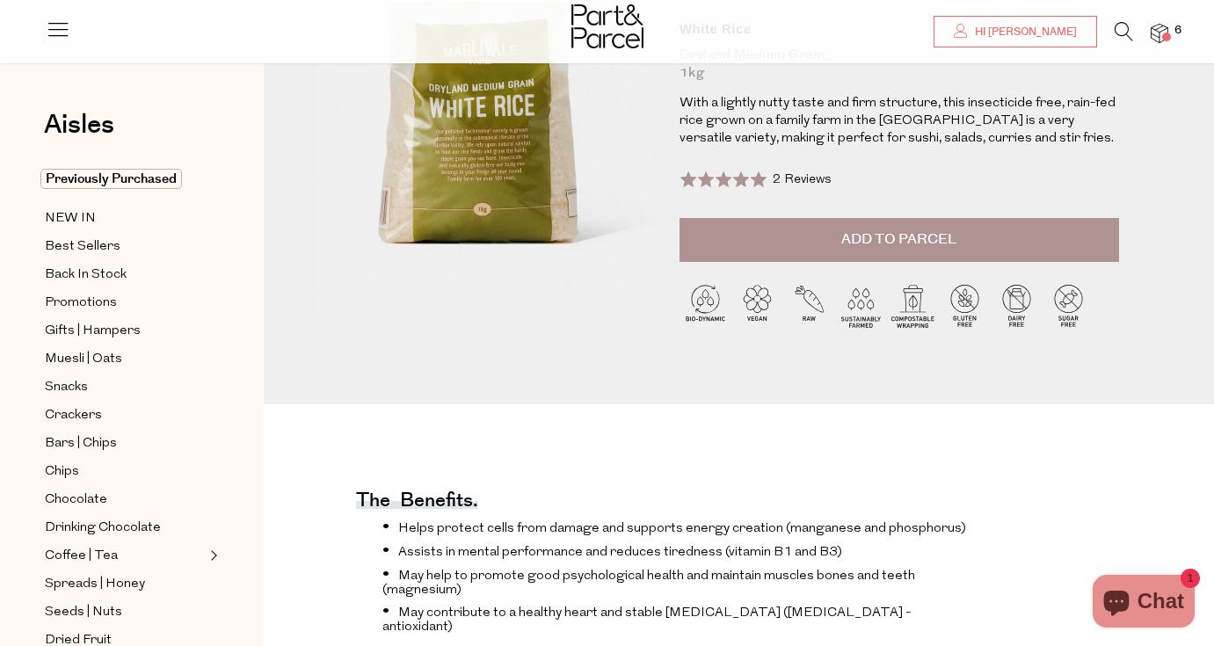
scroll to position [178, 0]
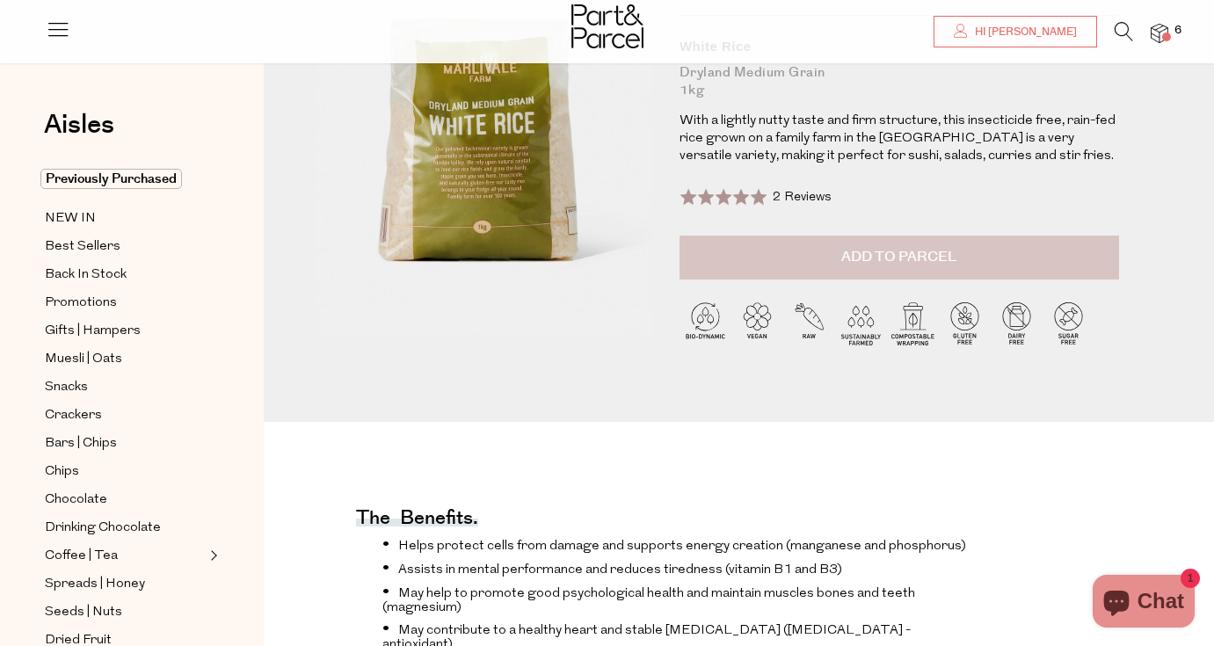
click at [761, 268] on button "Add to Parcel" at bounding box center [898, 258] width 439 height 44
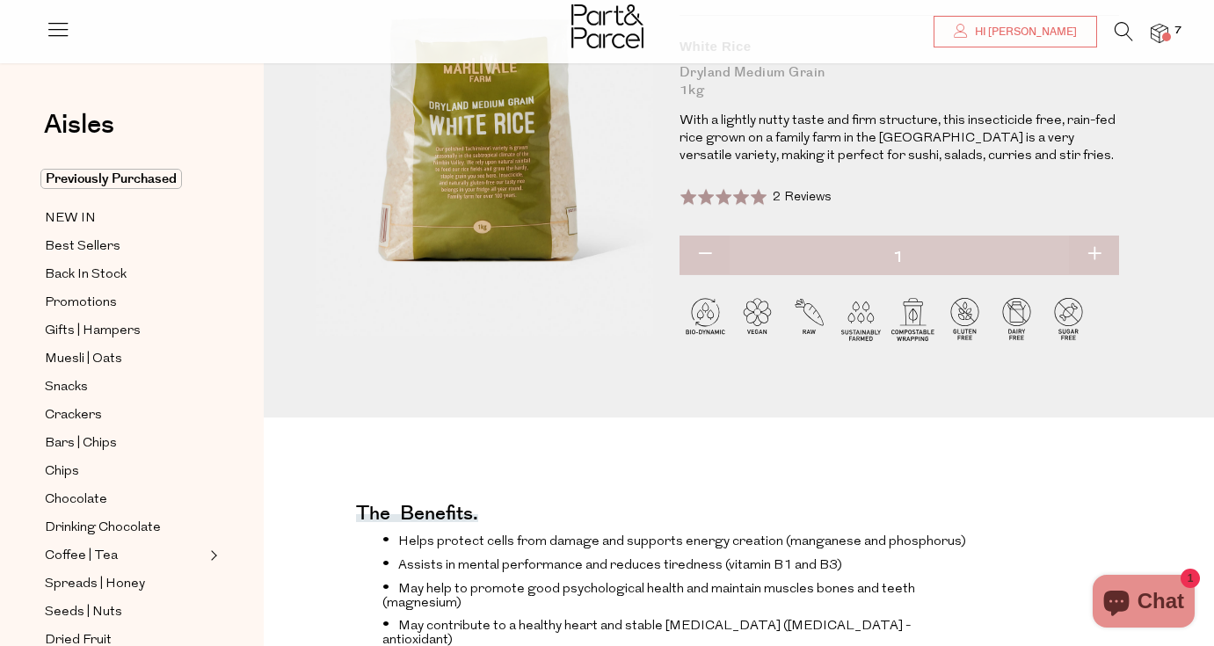
click at [1157, 32] on img at bounding box center [1159, 34] width 18 height 20
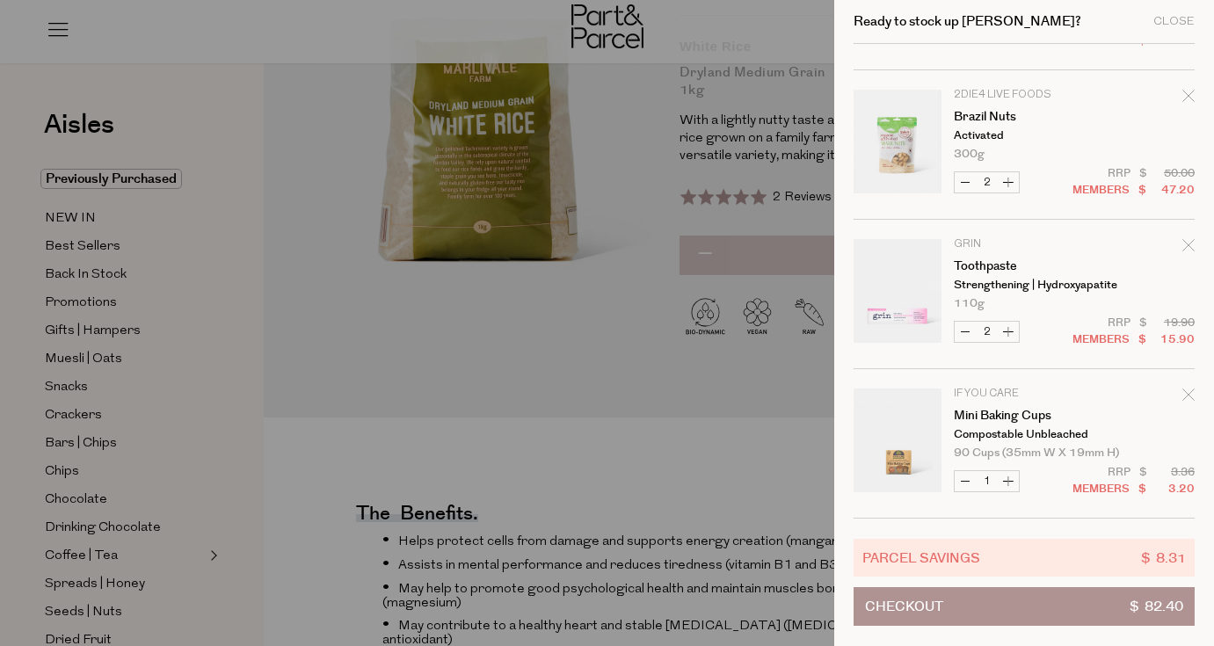
scroll to position [272, 0]
click at [122, 186] on div at bounding box center [607, 323] width 1214 height 646
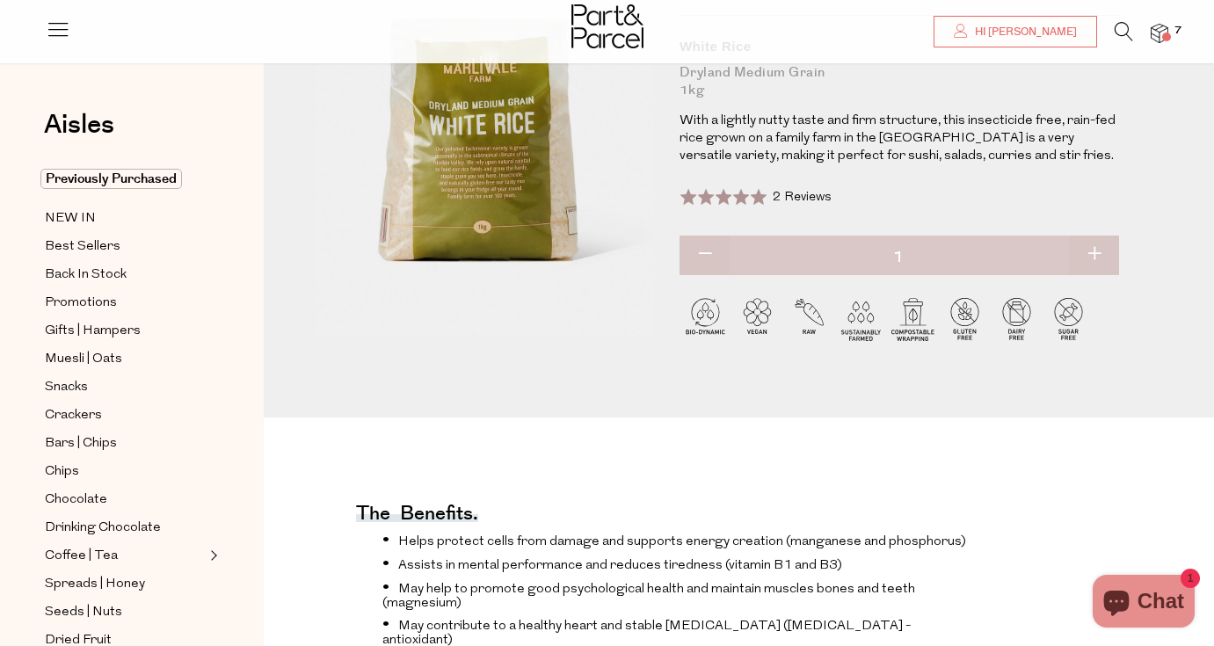
click at [1121, 28] on icon at bounding box center [1123, 31] width 18 height 19
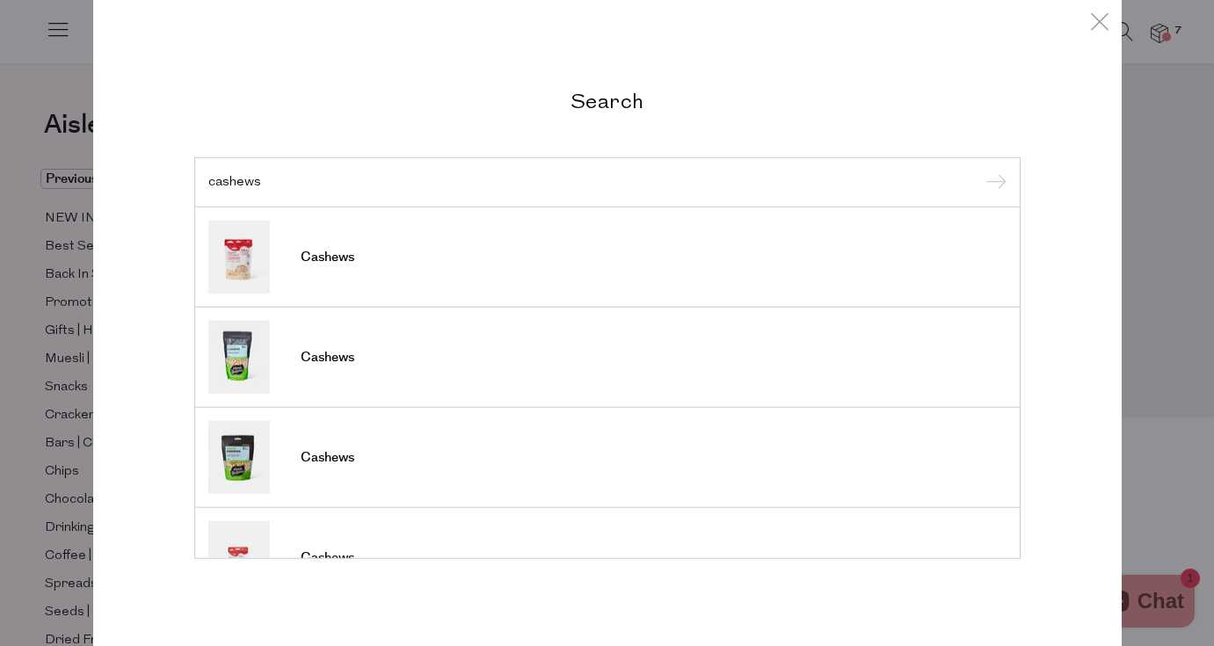
type input "cashews"
click at [992, 183] on input "submit" at bounding box center [993, 183] width 26 height 26
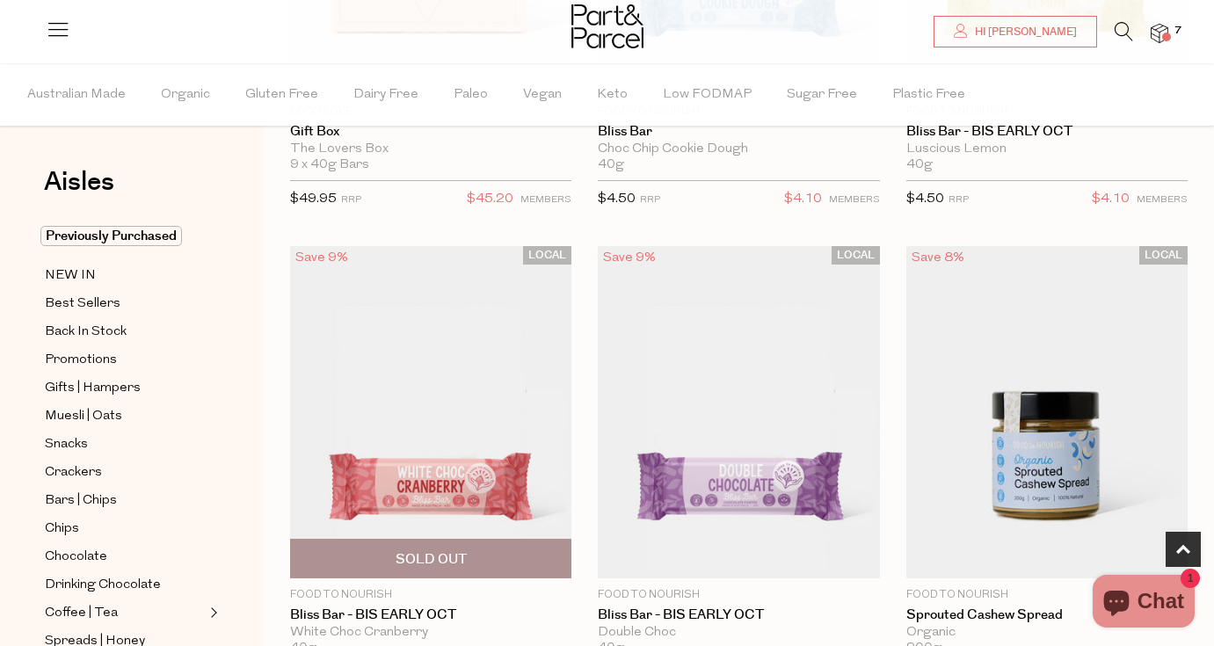
scroll to position [886, 0]
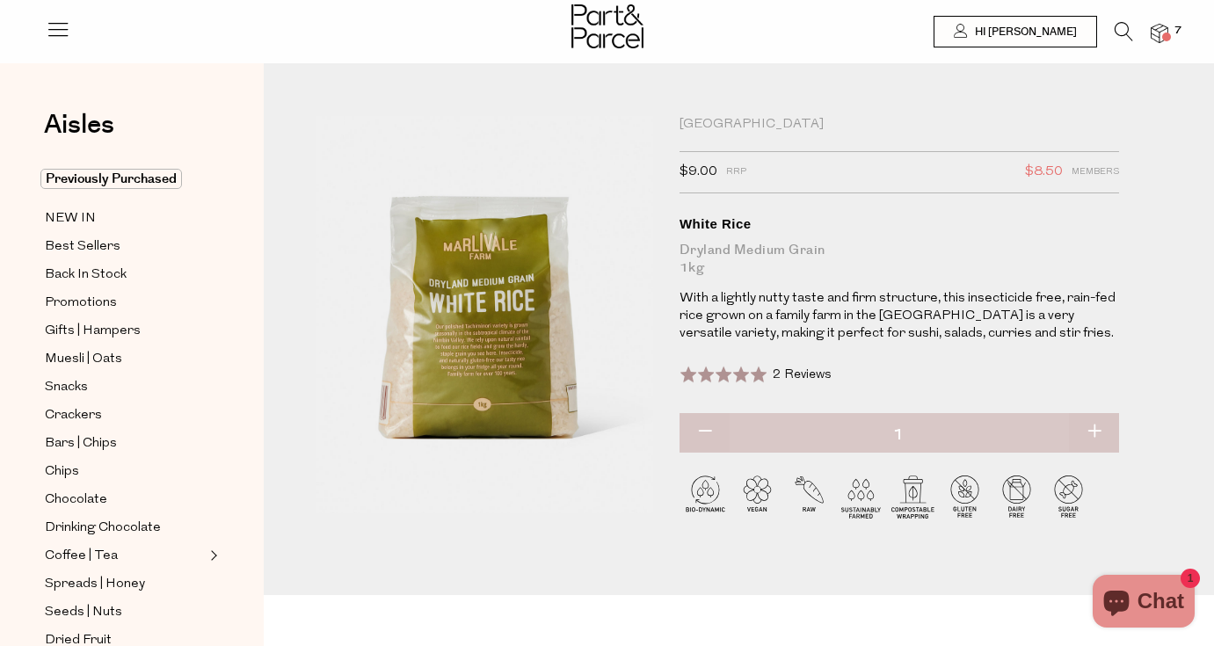
click at [1121, 27] on icon at bounding box center [1123, 31] width 18 height 19
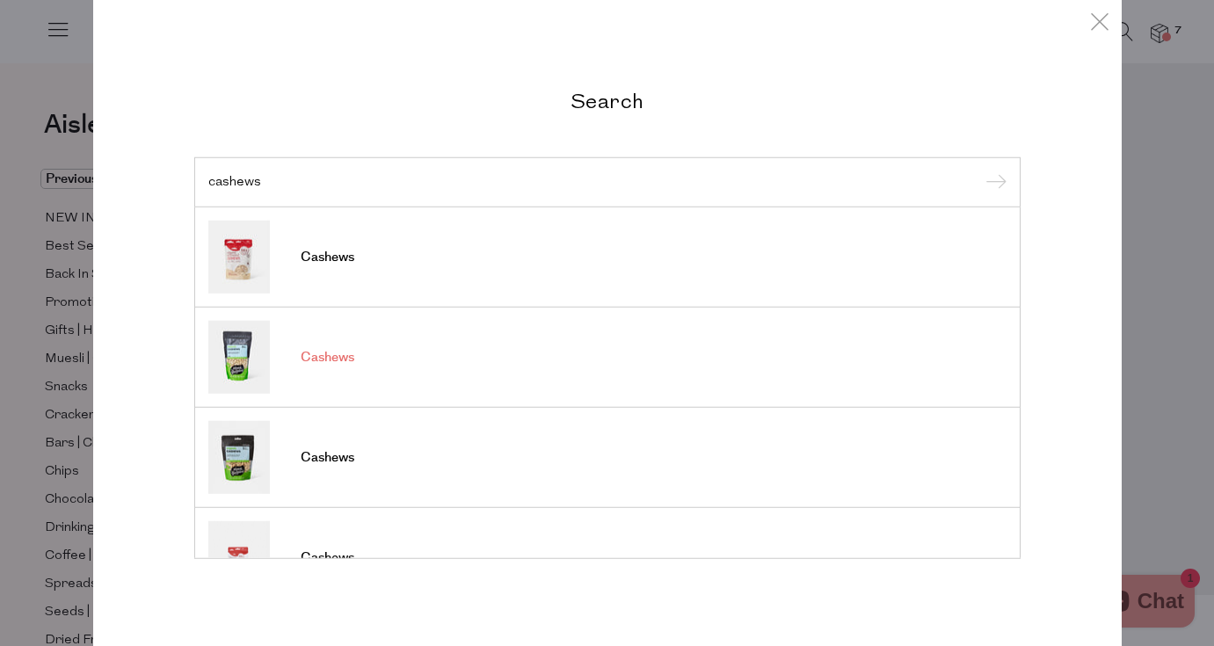
type input "cashews"
click at [324, 352] on span "Cashews" at bounding box center [328, 358] width 54 height 18
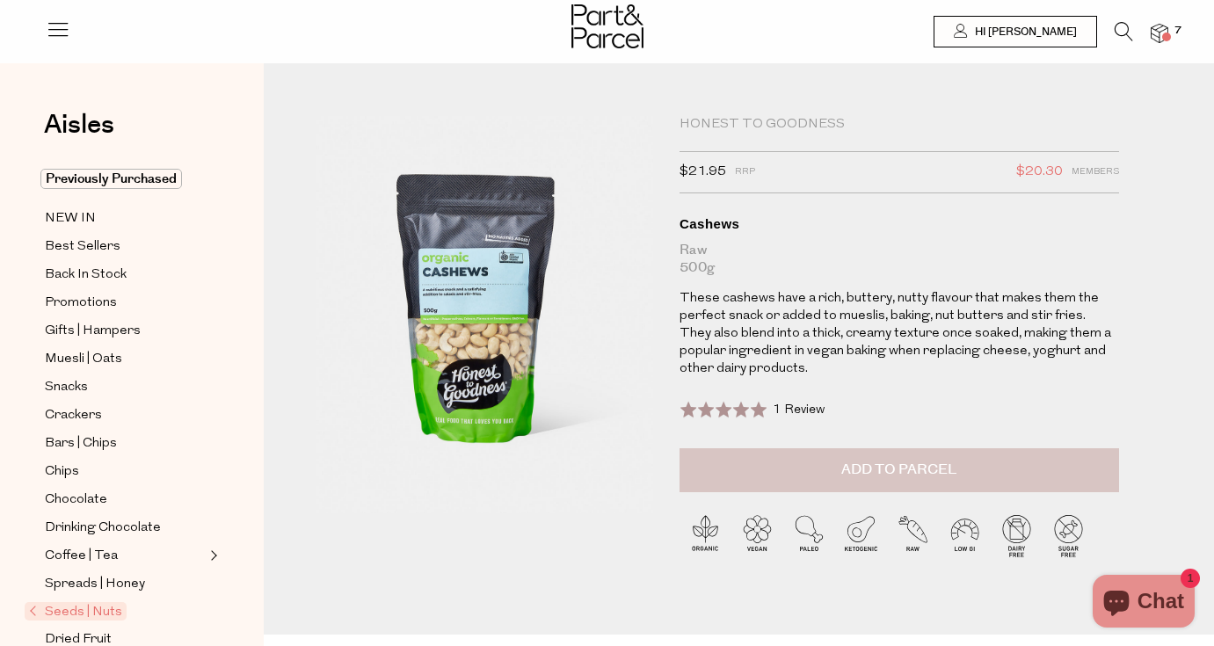
click at [811, 475] on button "Add to Parcel" at bounding box center [898, 470] width 439 height 44
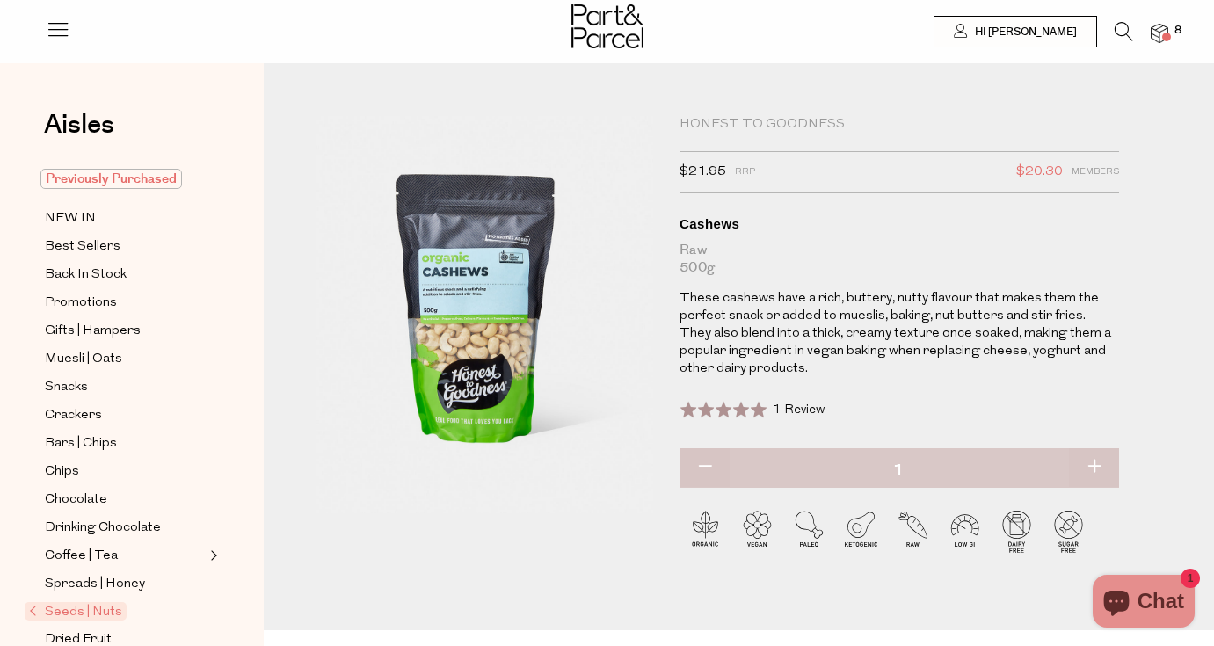
click at [156, 173] on span "Previously Purchased" at bounding box center [110, 179] width 141 height 20
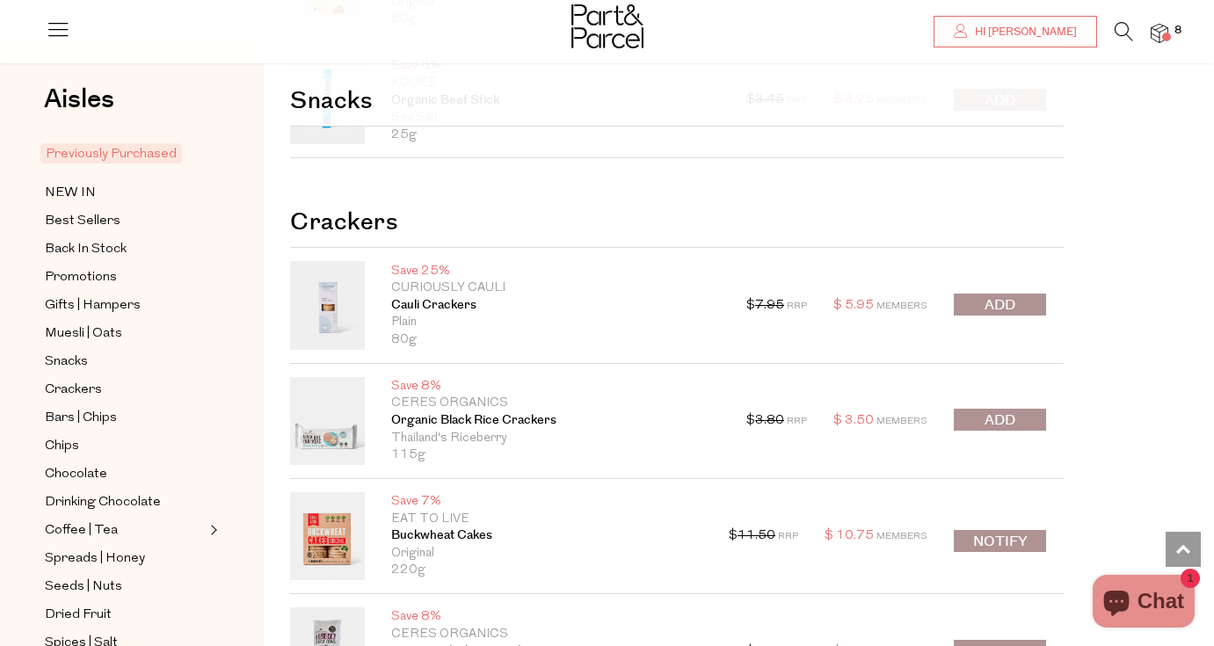
scroll to position [1579, 0]
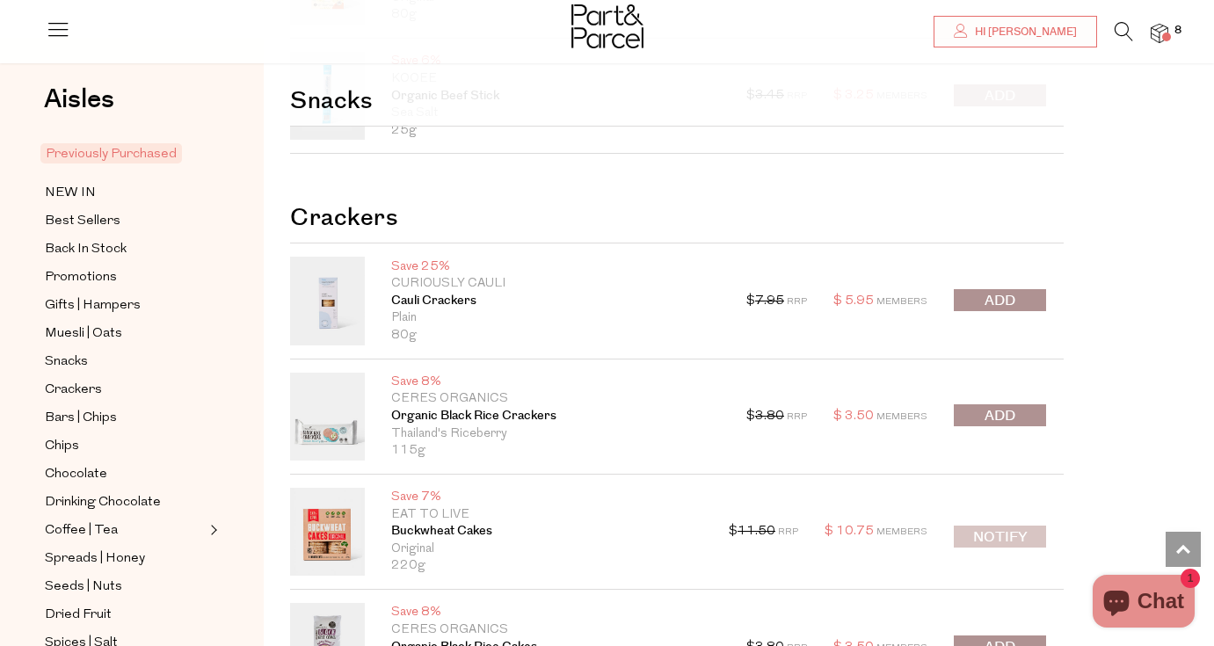
click at [1002, 536] on button "Notify" at bounding box center [1000, 537] width 92 height 22
type input "Notify when available"
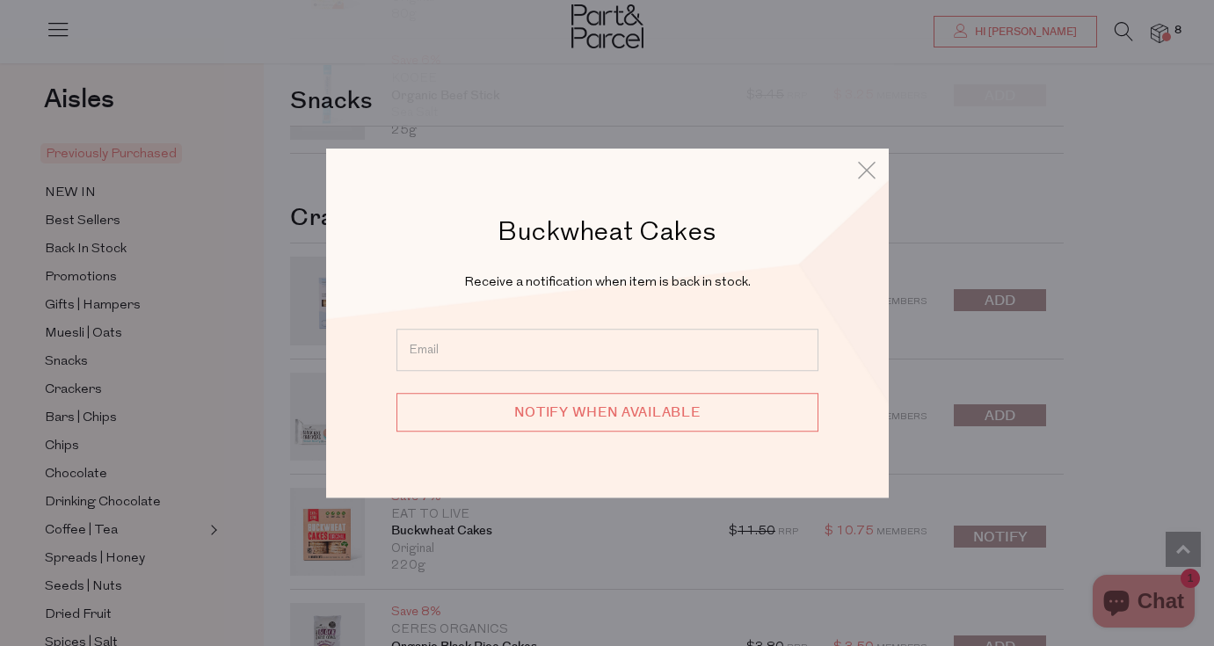
click at [591, 366] on input "email" at bounding box center [607, 350] width 422 height 42
type input "[EMAIL_ADDRESS][DOMAIN_NAME]"
click at [662, 412] on input "Notify when available" at bounding box center [607, 412] width 422 height 39
type input "We will be in touch"
click at [870, 172] on icon at bounding box center [866, 169] width 26 height 25
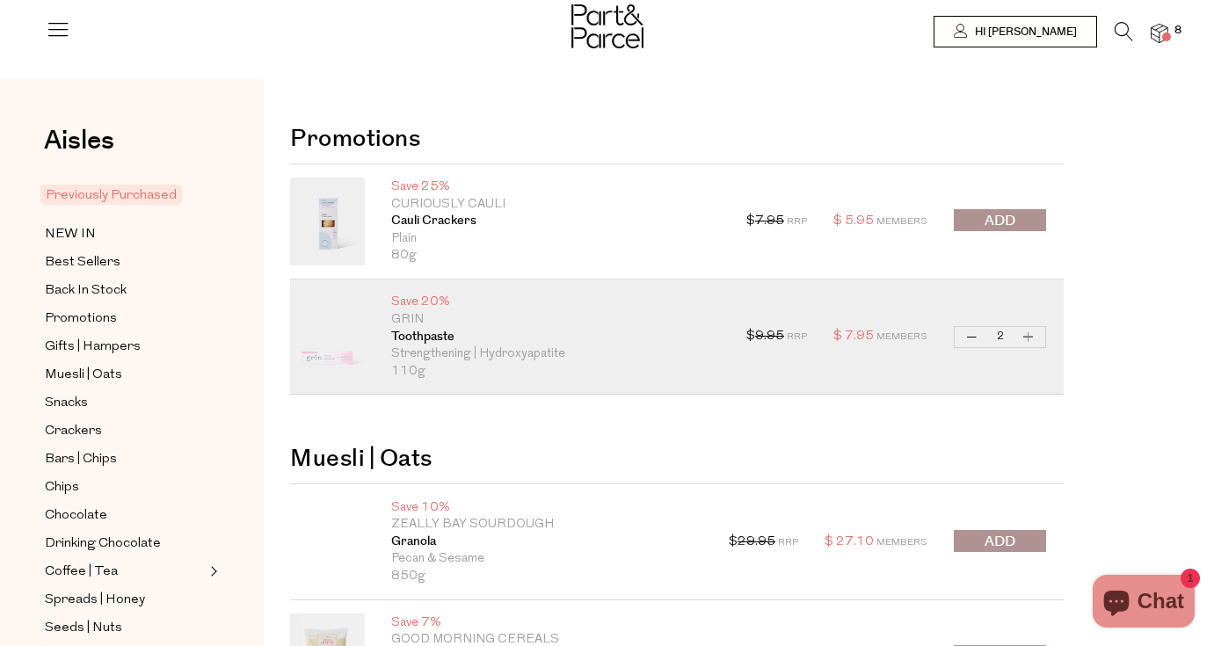
scroll to position [0, 0]
